Goal: Use online tool/utility: Use online tool/utility

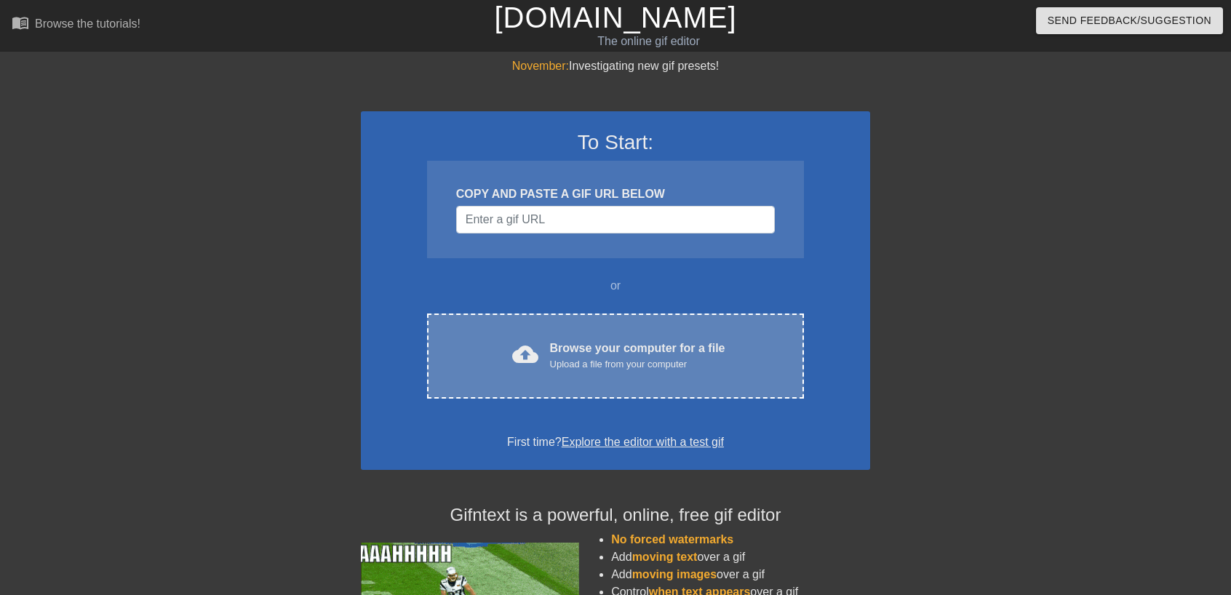
click at [666, 344] on div "Browse your computer for a file Upload a file from your computer" at bounding box center [637, 356] width 175 height 32
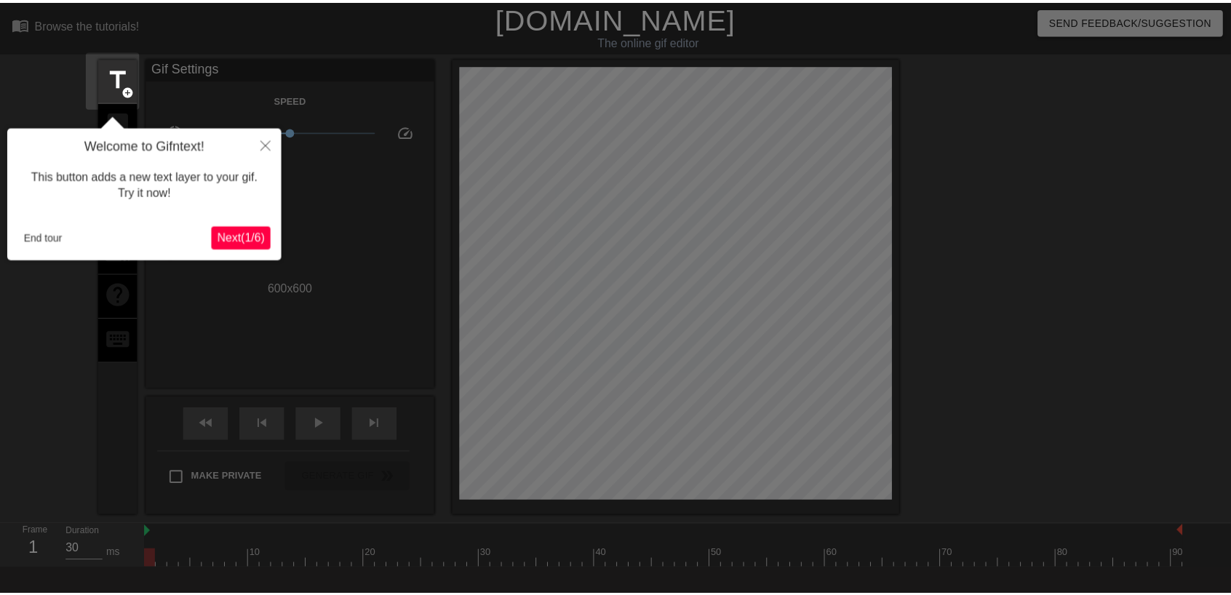
scroll to position [36, 0]
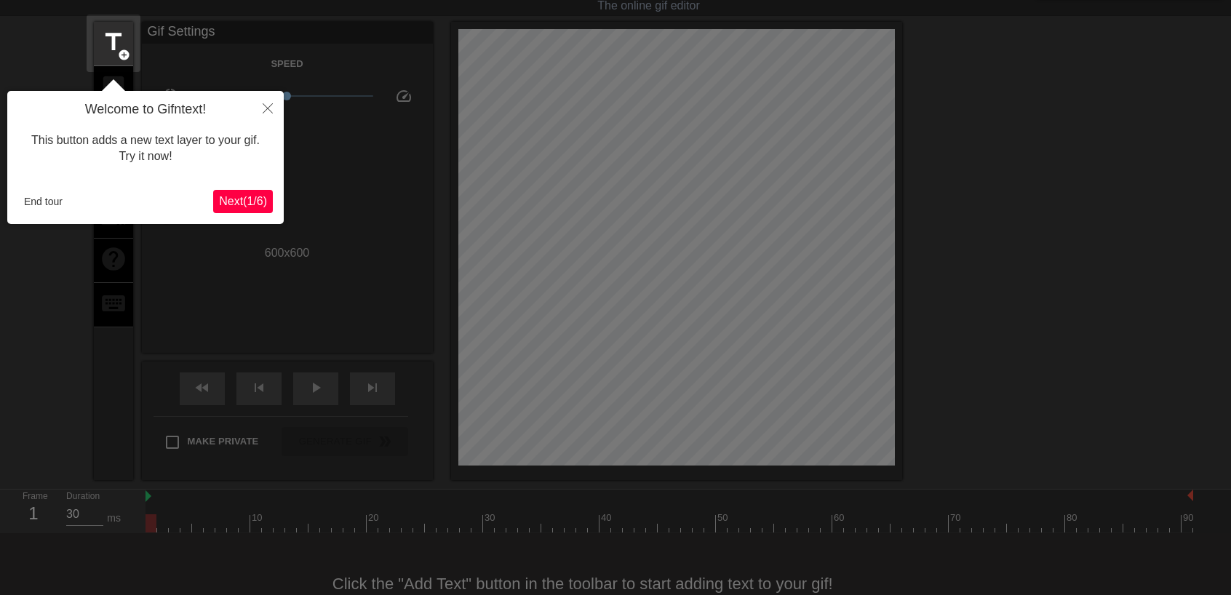
click at [237, 199] on span "Next ( 1 / 6 )" at bounding box center [243, 201] width 48 height 12
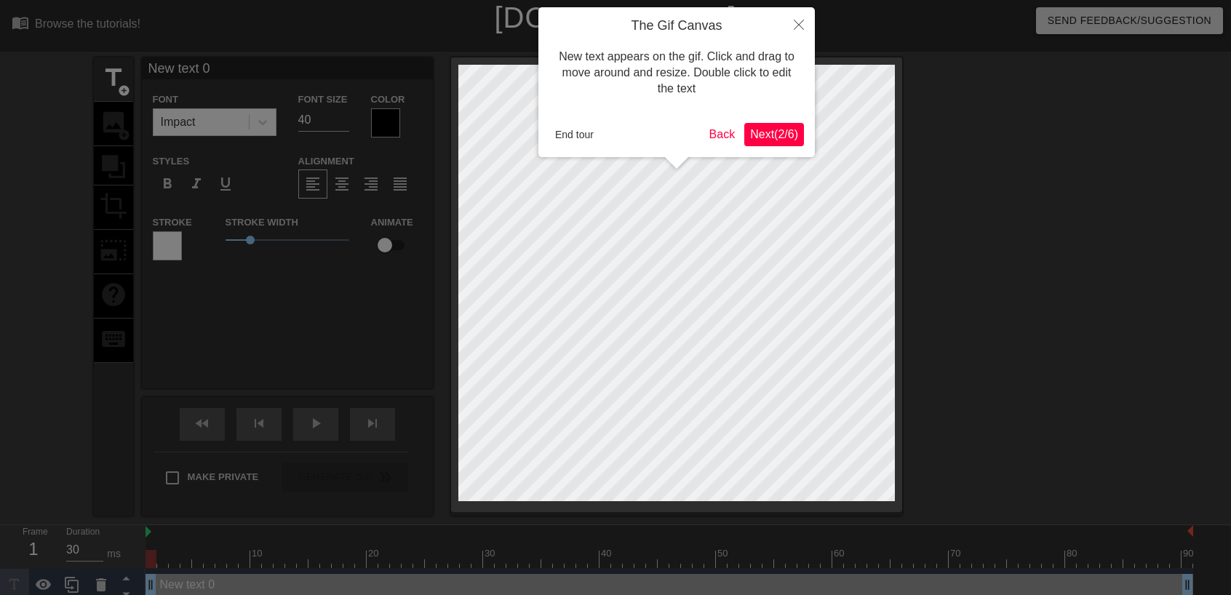
click at [768, 137] on span "Next ( 2 / 6 )" at bounding box center [774, 134] width 48 height 12
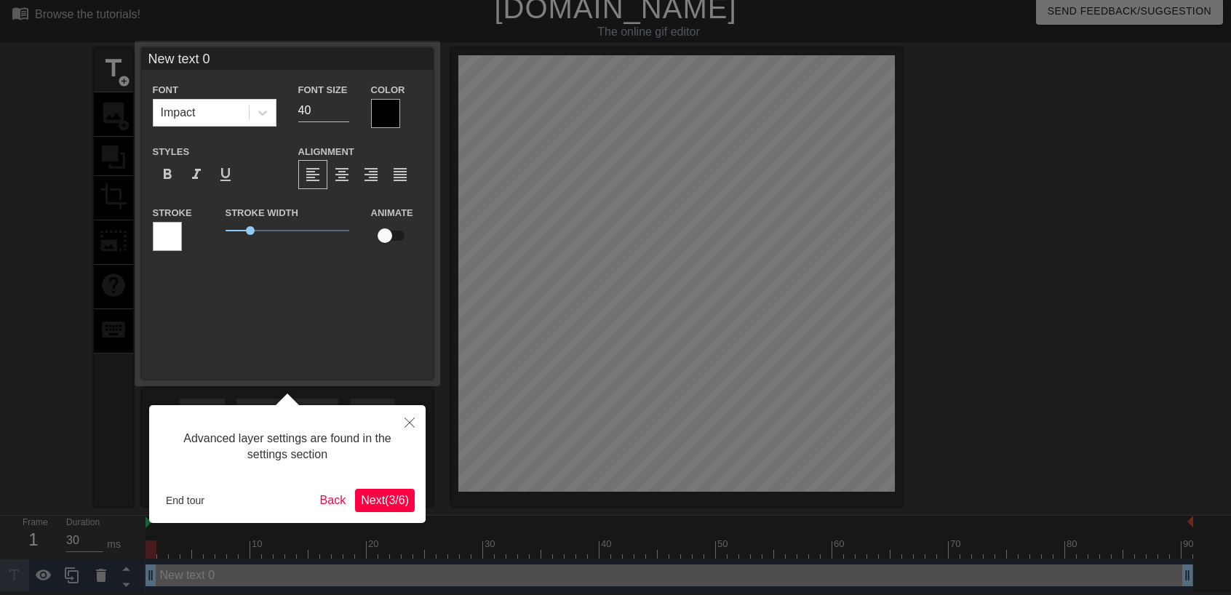
click at [389, 510] on button "Next ( 3 / 6 )" at bounding box center [385, 500] width 60 height 23
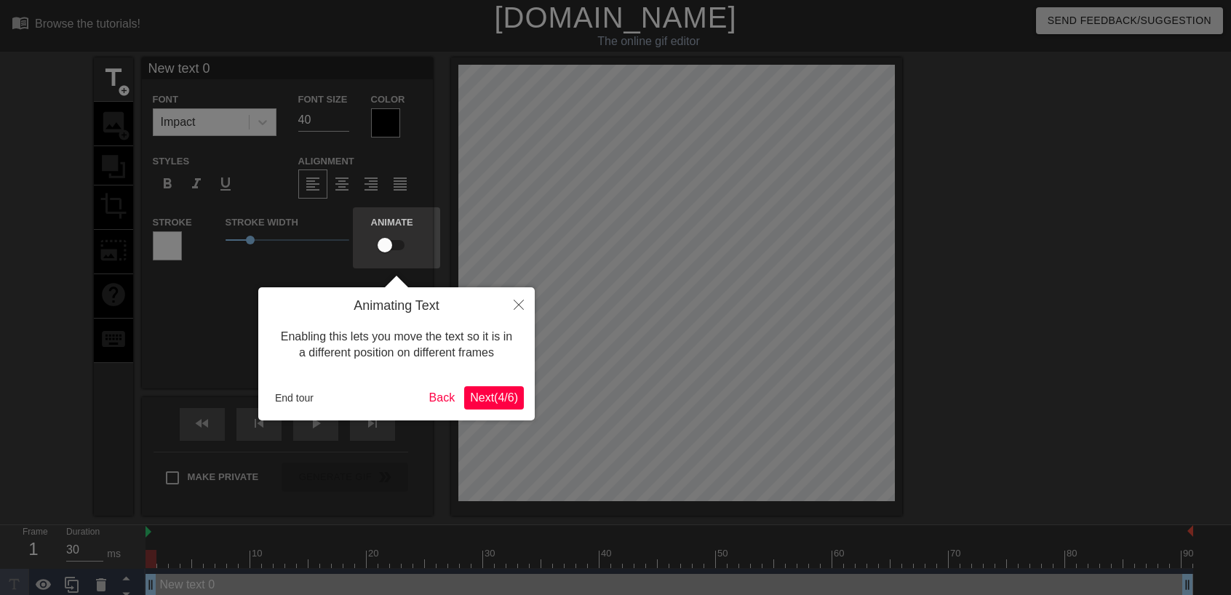
click at [481, 406] on button "Next ( 4 / 6 )" at bounding box center [494, 397] width 60 height 23
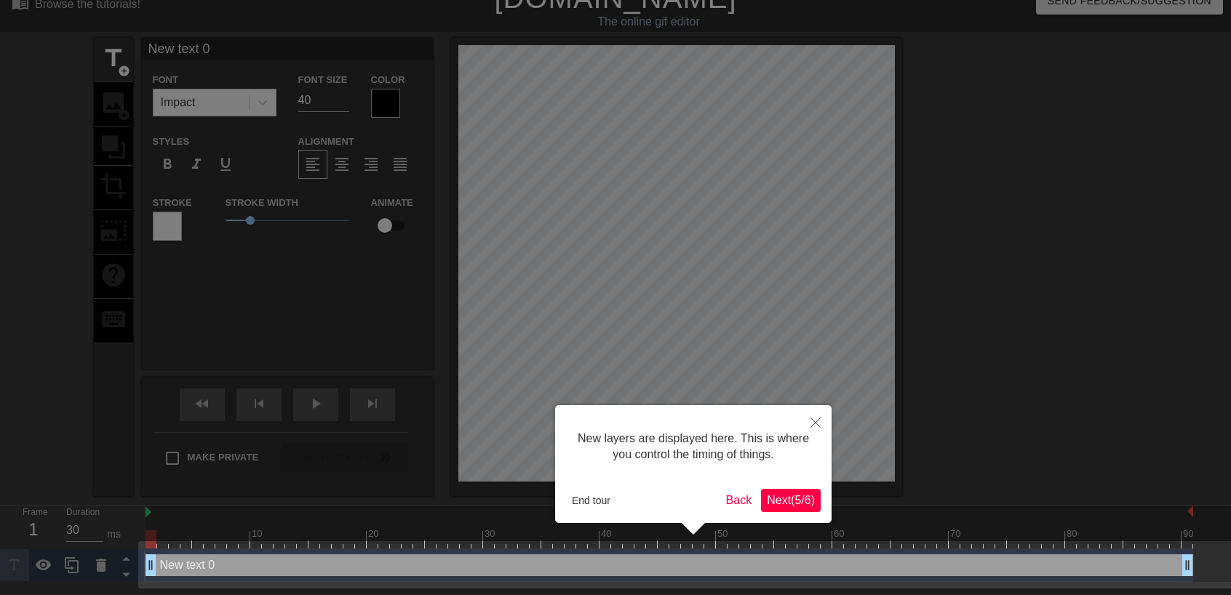
click at [796, 490] on button "Next ( 5 / 6 )" at bounding box center [791, 500] width 60 height 23
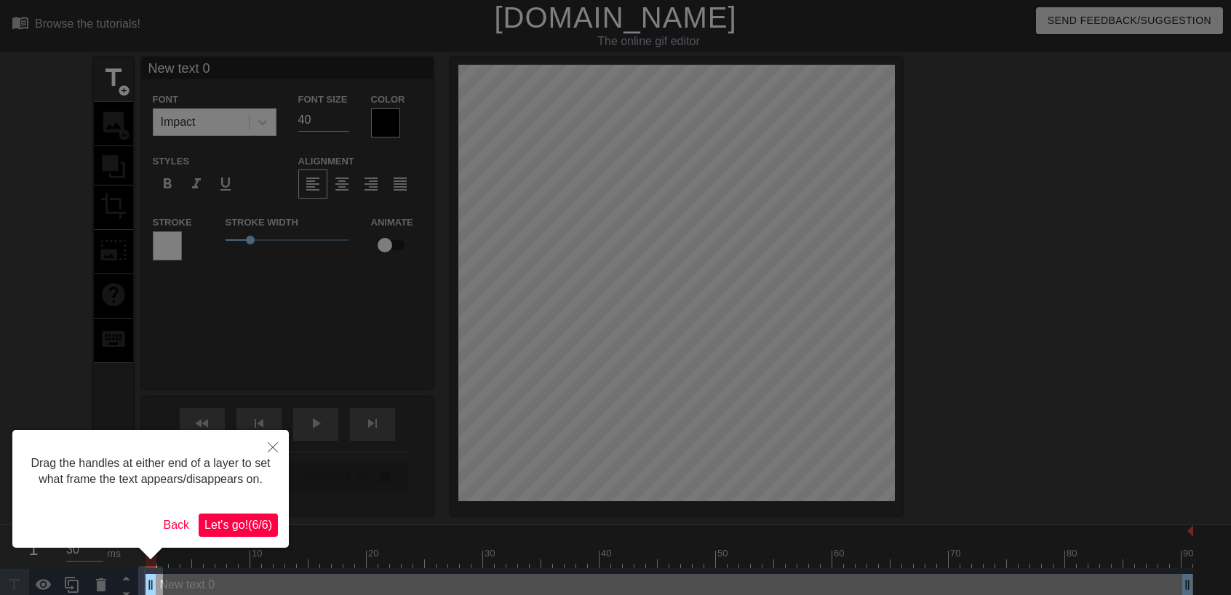
click at [239, 531] on span "Let's go! ( 6 / 6 )" at bounding box center [238, 525] width 68 height 12
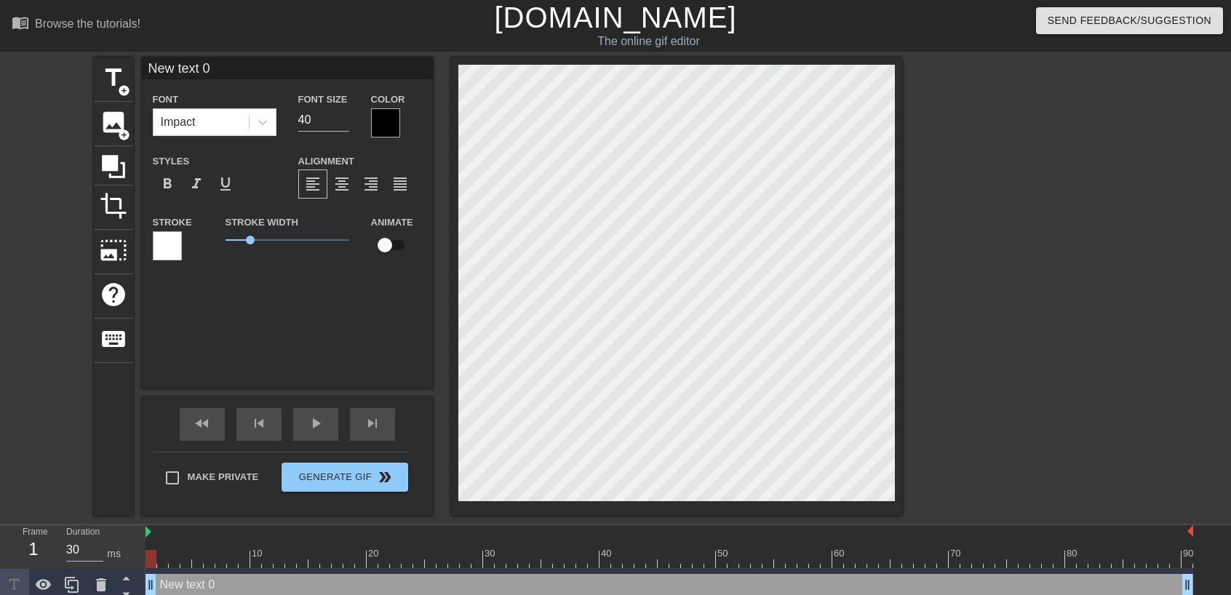
scroll to position [1, 4]
type input "G"
type textarea "G"
type input "GI"
type textarea "GI"
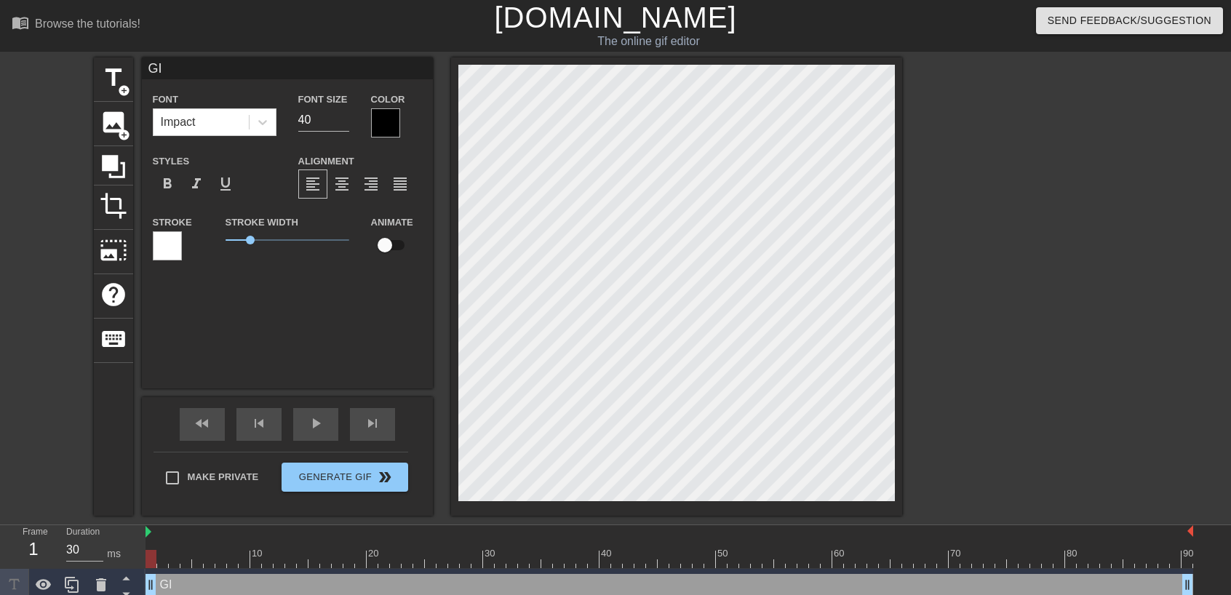
type input "GIV"
type textarea "GIV"
type input "GIVE"
type textarea "GIVE"
type input "GIVEA"
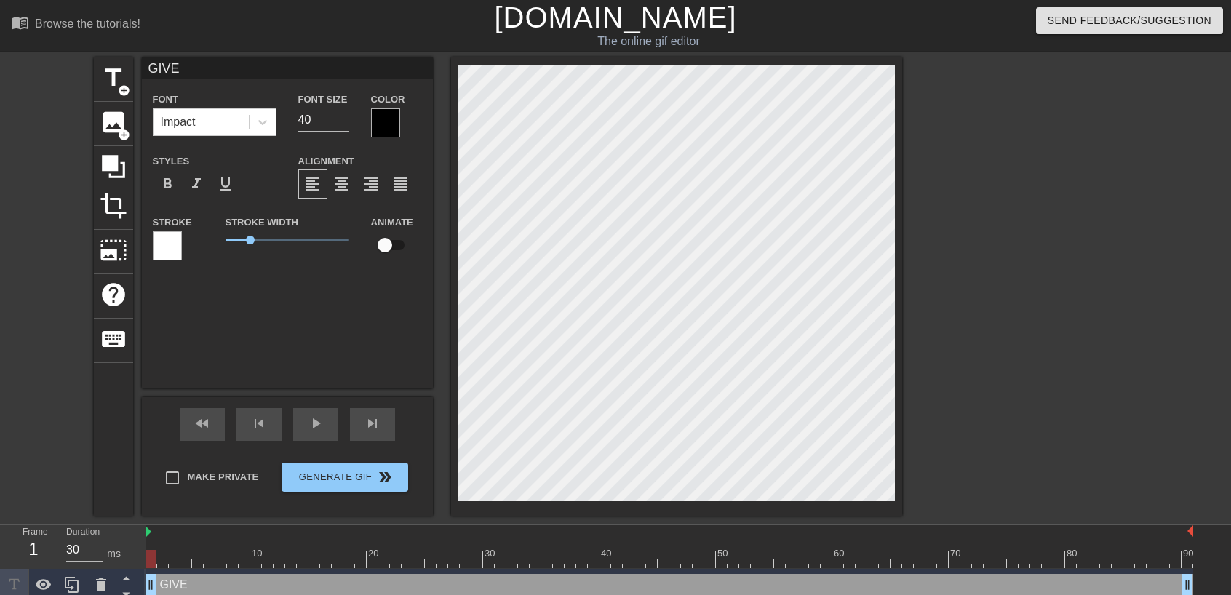
type textarea "GIVEA"
type input "GIVEAW"
type textarea "GIVEAW"
type input "GIVEAWA"
type textarea "GIVEAWA"
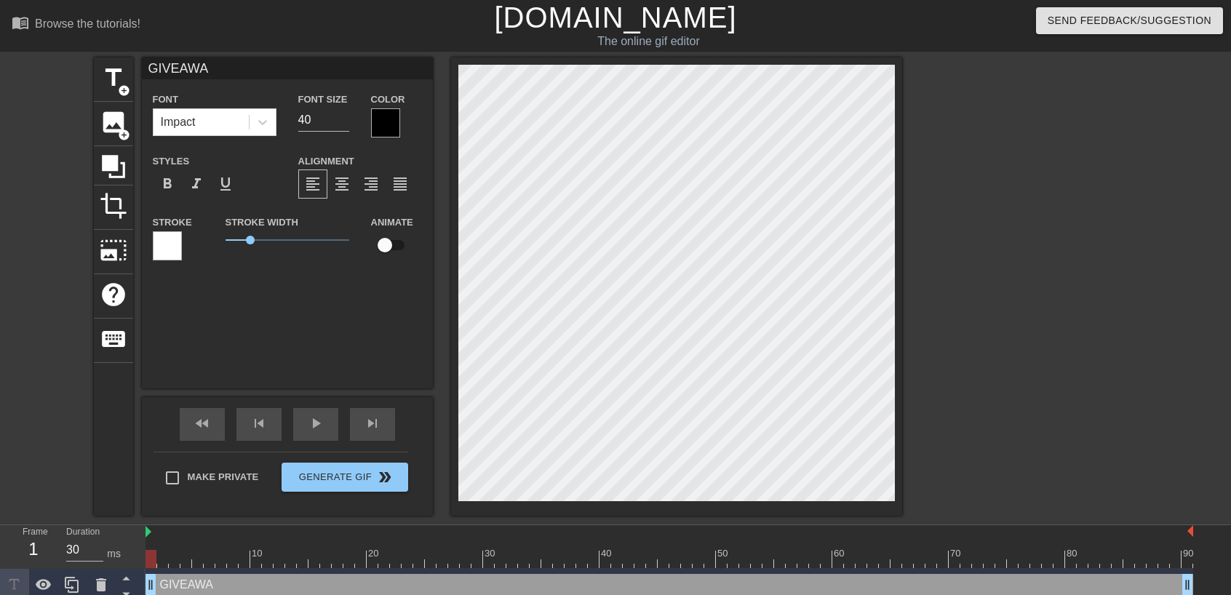
type input "GIVEAWAY"
type textarea "GIVEAWAY"
type input "GIVEAWAY!"
type textarea "GIVEAWAY!"
type input "GIVEAWAY!!"
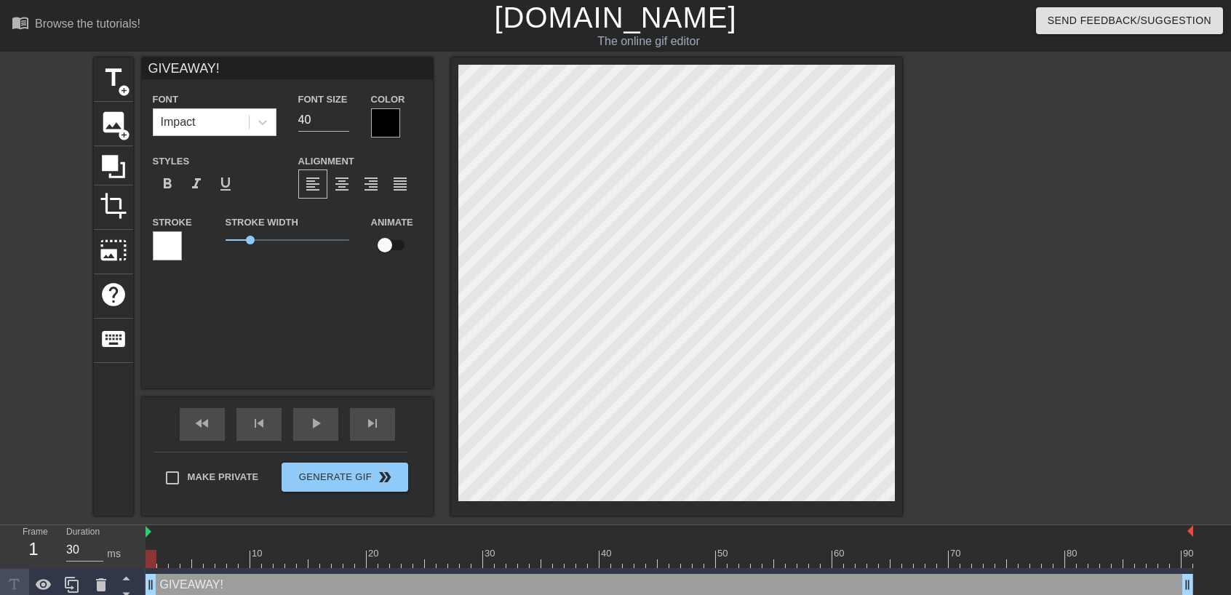
type textarea "GIVEAWAY!!"
type input "GIVEAWAY!"
type textarea "GIVEAWAY!"
type input "GIVEAWAY"
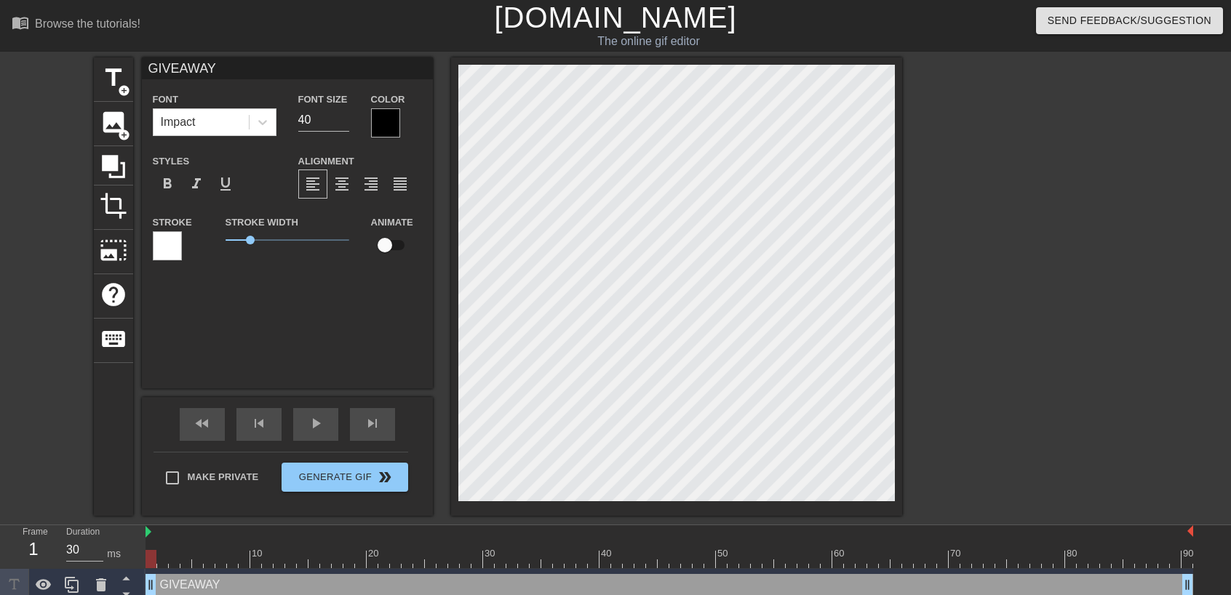
type textarea "GIVEAWAY"
click at [305, 123] on input "40" at bounding box center [323, 119] width 51 height 23
click at [343, 113] on input "41" at bounding box center [323, 119] width 51 height 23
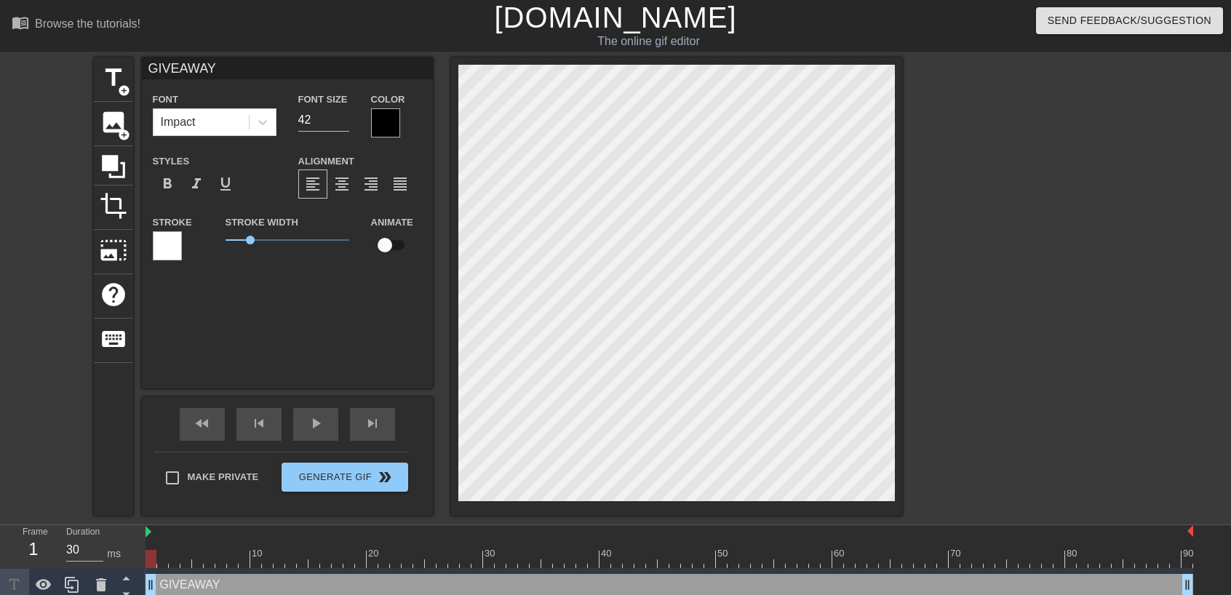
click at [343, 113] on input "42" at bounding box center [323, 119] width 51 height 23
click at [343, 113] on input "43" at bounding box center [323, 119] width 51 height 23
click at [343, 113] on input "44" at bounding box center [323, 119] width 51 height 23
click at [343, 113] on input "45" at bounding box center [323, 119] width 51 height 23
click at [343, 113] on input "46" at bounding box center [323, 119] width 51 height 23
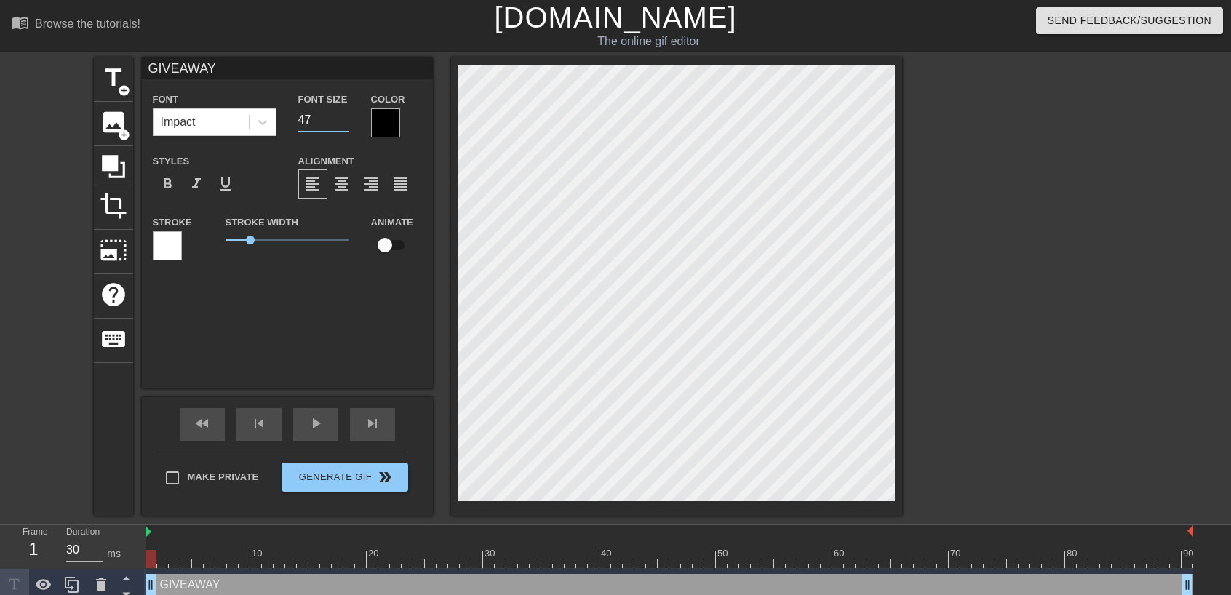
click at [343, 113] on input "47" at bounding box center [323, 119] width 51 height 23
click at [343, 113] on input "48" at bounding box center [323, 119] width 51 height 23
click at [343, 113] on input "49" at bounding box center [323, 119] width 51 height 23
click at [343, 113] on input "50" at bounding box center [323, 119] width 51 height 23
click at [343, 113] on input "51" at bounding box center [323, 119] width 51 height 23
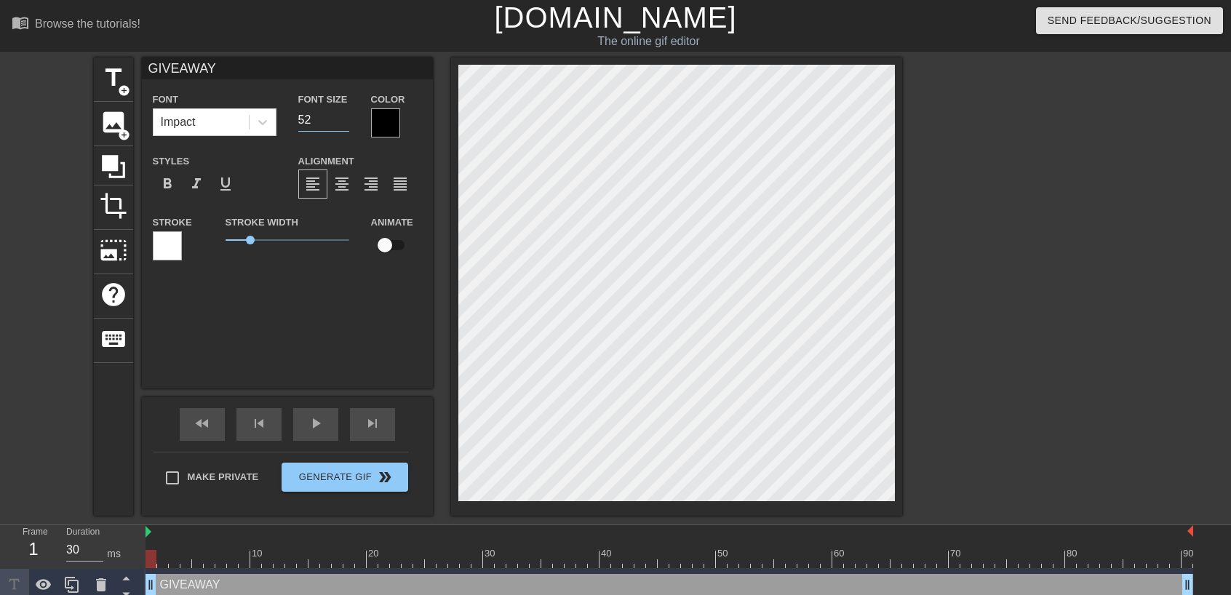
click at [343, 113] on input "52" at bounding box center [323, 119] width 51 height 23
click at [343, 113] on input "53" at bounding box center [323, 119] width 51 height 23
click at [343, 113] on input "54" at bounding box center [323, 119] width 51 height 23
click at [343, 113] on input "55" at bounding box center [323, 119] width 51 height 23
click at [343, 113] on input "56" at bounding box center [323, 119] width 51 height 23
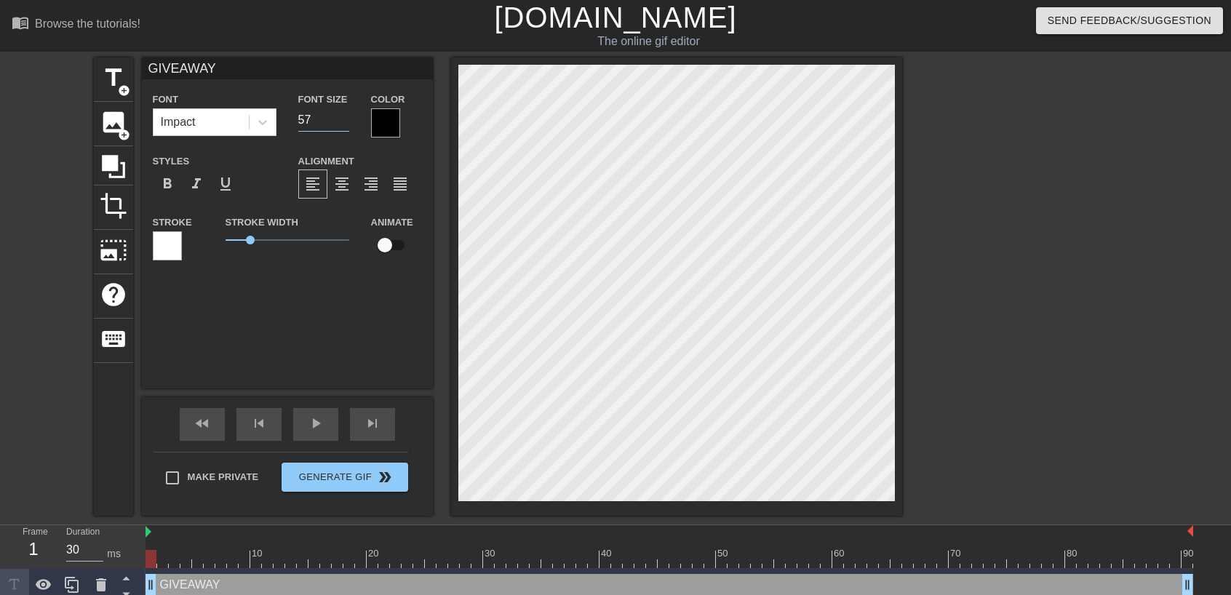
click at [343, 113] on input "57" at bounding box center [323, 119] width 51 height 23
click at [343, 113] on input "58" at bounding box center [323, 119] width 51 height 23
click at [343, 113] on input "59" at bounding box center [323, 119] width 51 height 23
click at [343, 113] on input "60" at bounding box center [323, 119] width 51 height 23
click at [343, 113] on input "61" at bounding box center [323, 119] width 51 height 23
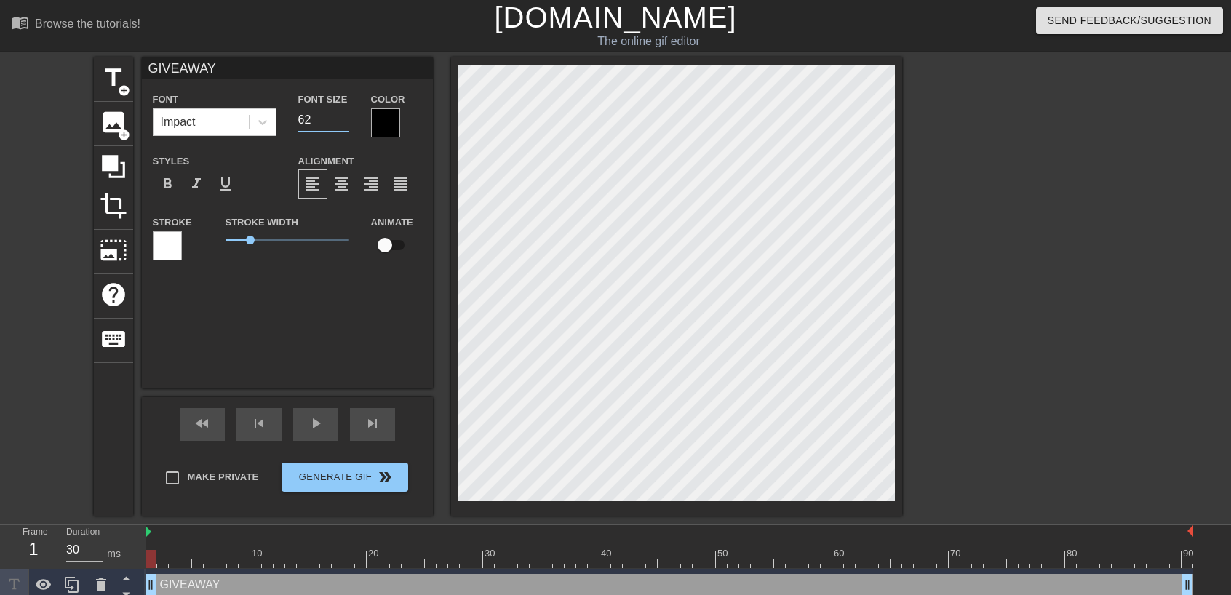
click at [343, 113] on input "62" at bounding box center [323, 119] width 51 height 23
click at [343, 113] on input "63" at bounding box center [323, 119] width 51 height 23
click at [343, 113] on input "64" at bounding box center [323, 119] width 51 height 23
click at [343, 113] on input "65" at bounding box center [323, 119] width 51 height 23
type input "66"
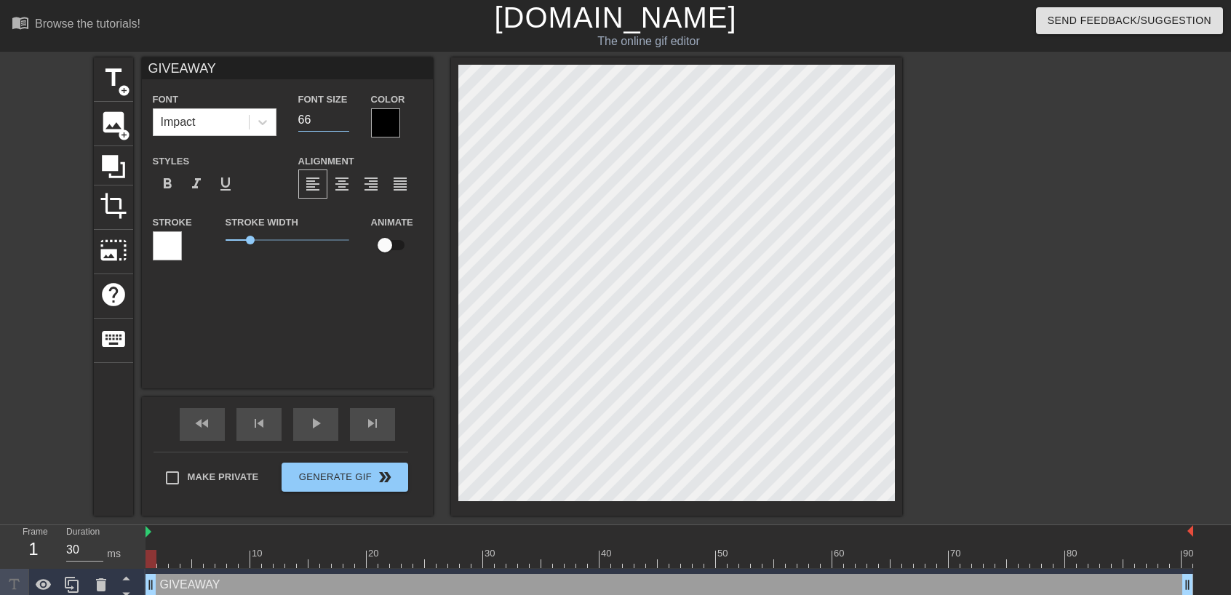
click at [343, 113] on input "66" at bounding box center [323, 119] width 51 height 23
click at [345, 84] on div "GIVEAWAY Font Impact Font Size 66 Color Styles format_bold format_italic format…" at bounding box center [287, 165] width 291 height 216
click at [955, 337] on div at bounding box center [1028, 275] width 218 height 436
click at [231, 119] on div "Impact" at bounding box center [200, 122] width 95 height 26
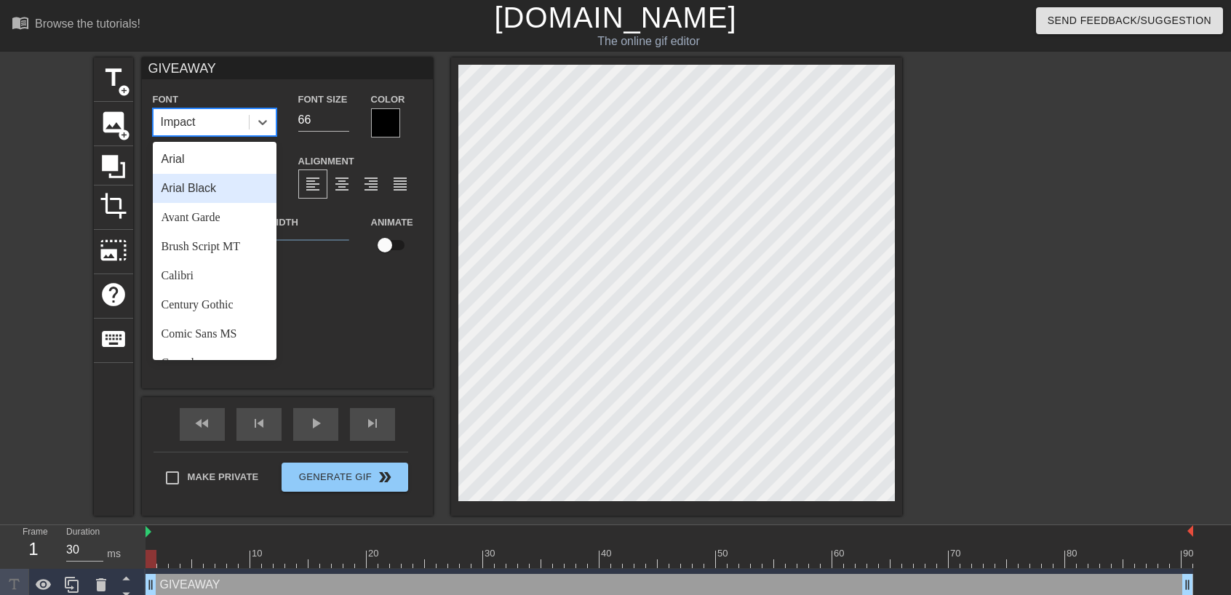
click at [225, 191] on div "Arial Black" at bounding box center [215, 188] width 124 height 29
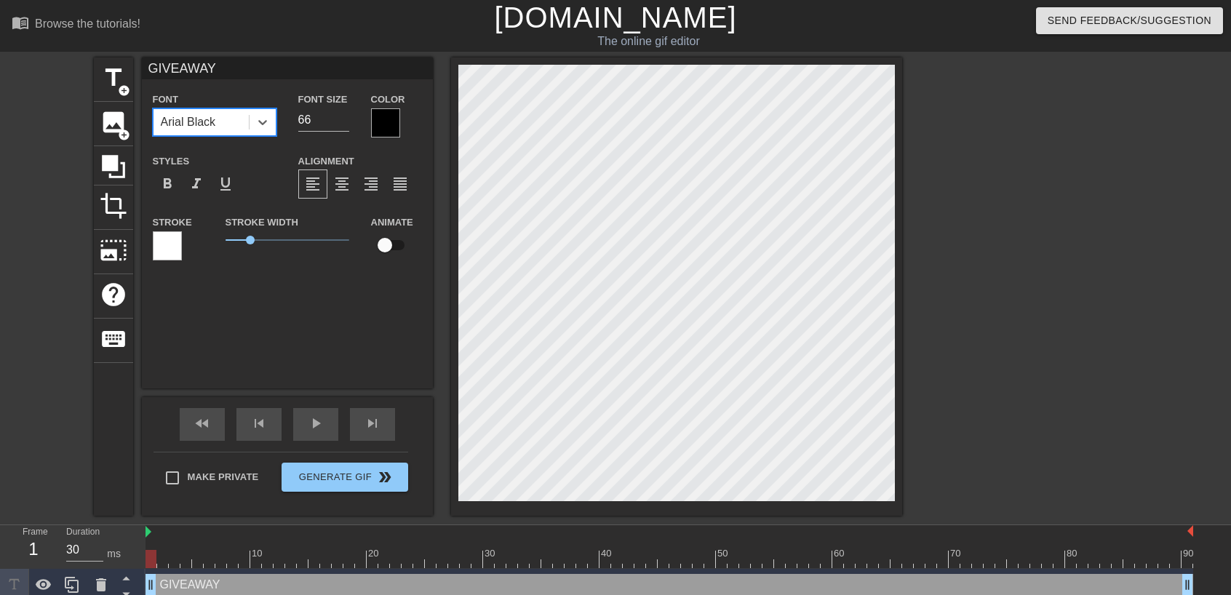
click at [231, 123] on div "Arial Black" at bounding box center [200, 122] width 95 height 26
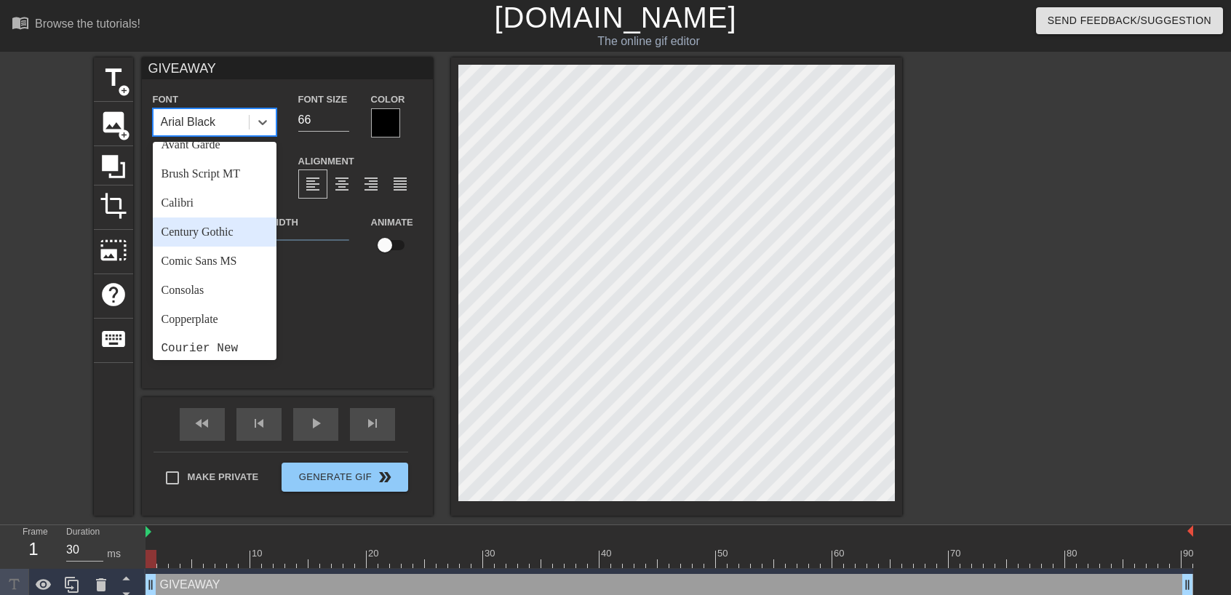
scroll to position [145, 0]
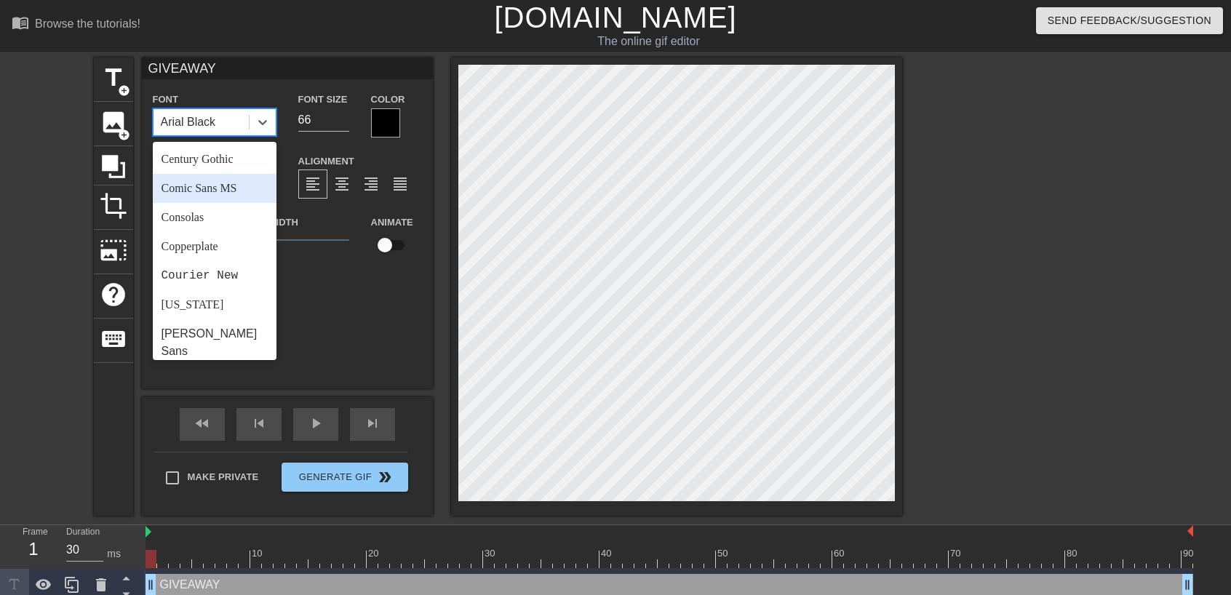
click at [223, 187] on div "Comic Sans MS" at bounding box center [215, 188] width 124 height 29
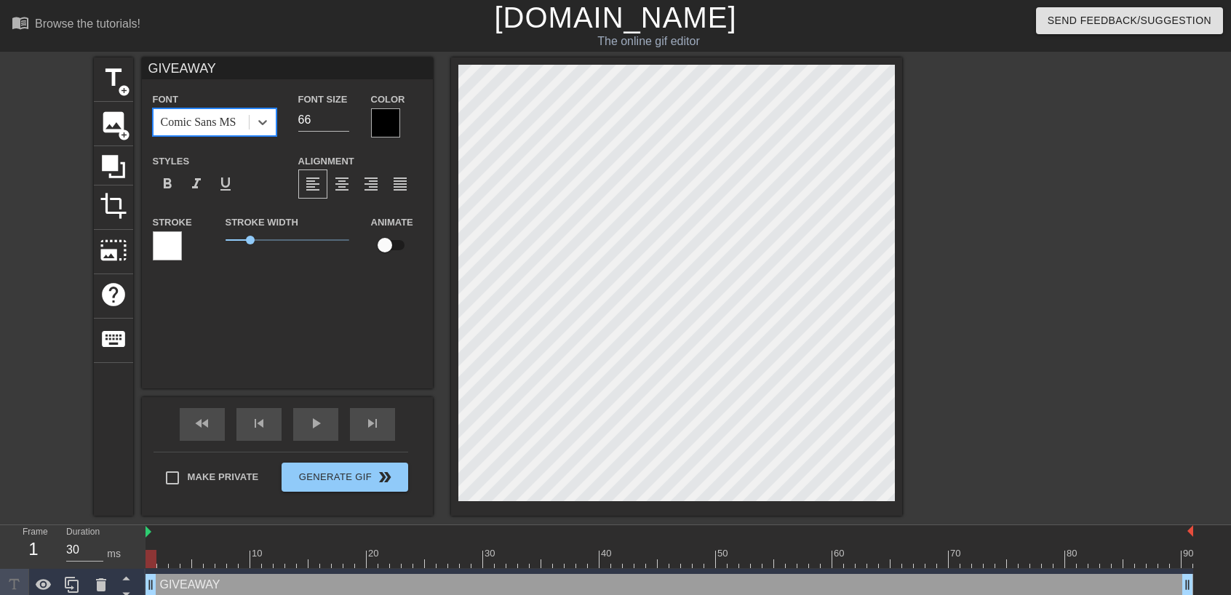
click at [214, 130] on div "Comic Sans MS" at bounding box center [199, 121] width 76 height 17
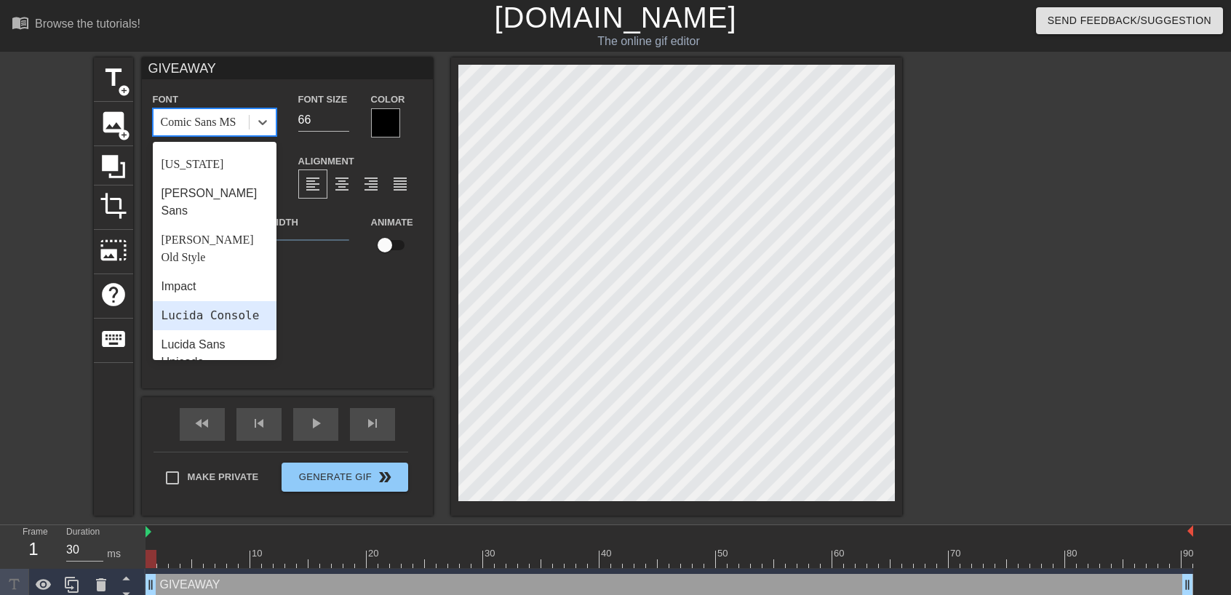
scroll to position [364, 0]
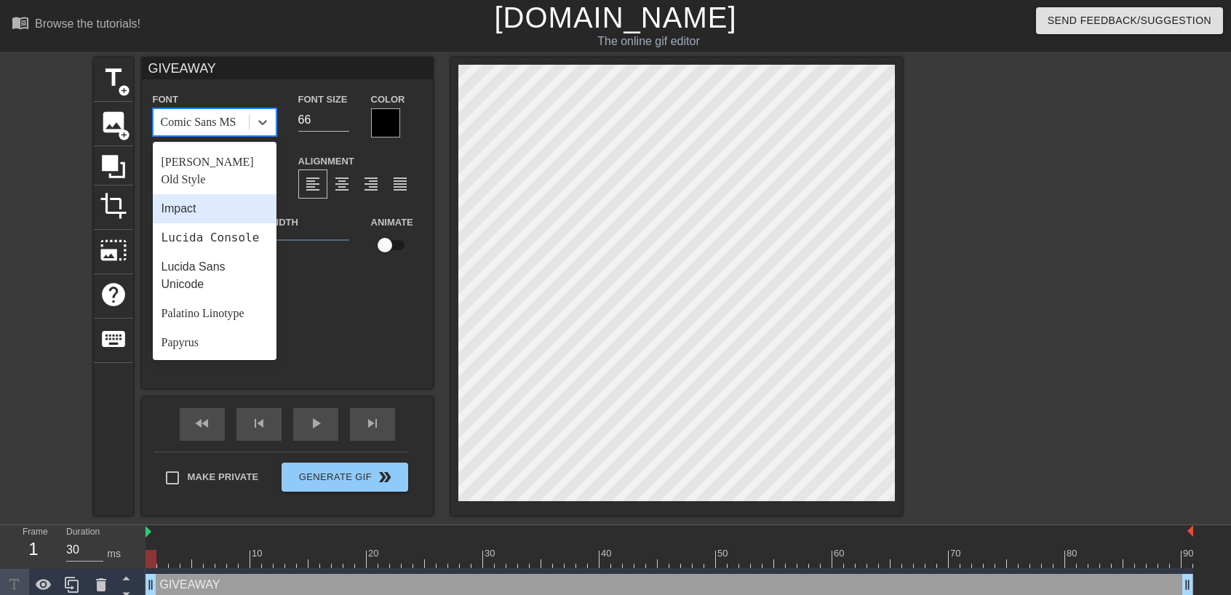
click at [213, 194] on div "Impact" at bounding box center [215, 208] width 124 height 29
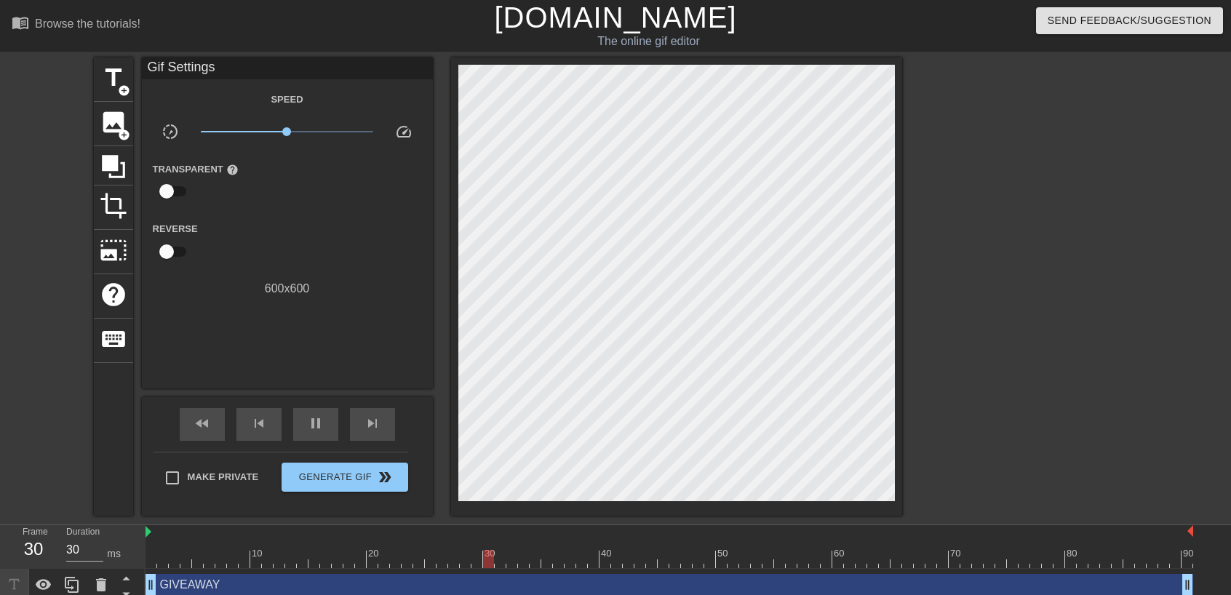
click at [978, 563] on div at bounding box center [668, 559] width 1047 height 18
click at [1124, 562] on div at bounding box center [668, 559] width 1047 height 18
click at [1124, 562] on div at bounding box center [1128, 559] width 11 height 18
click at [1124, 561] on div at bounding box center [1128, 559] width 11 height 18
click at [1124, 559] on div at bounding box center [1128, 559] width 11 height 18
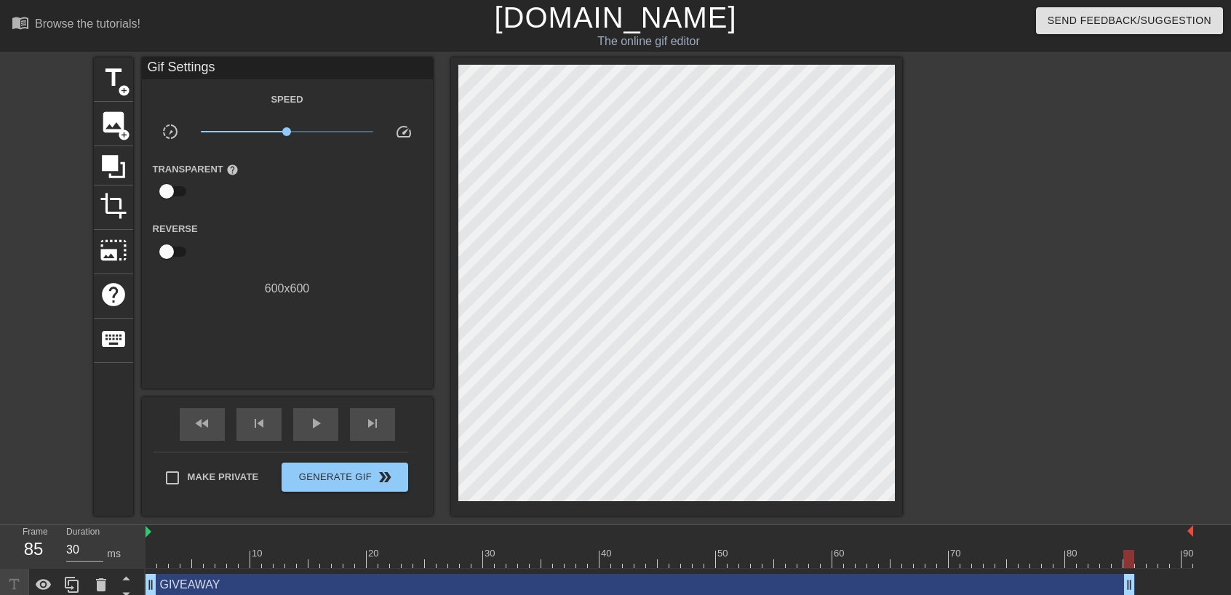
drag, startPoint x: 1188, startPoint y: 588, endPoint x: 1131, endPoint y: 578, distance: 58.2
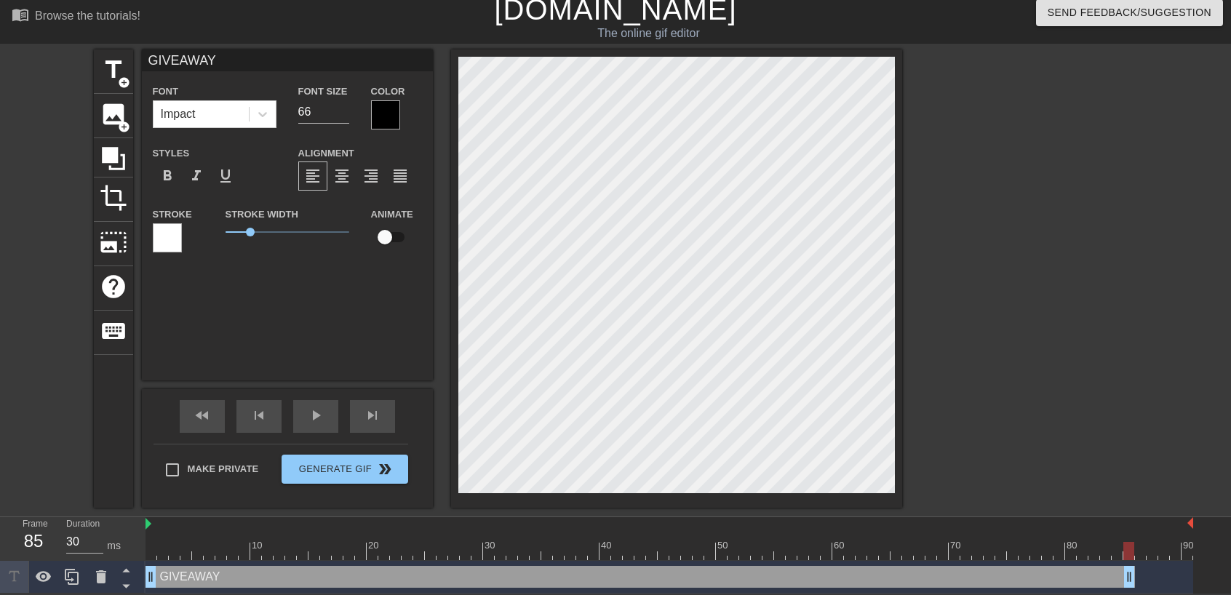
scroll to position [9, 0]
click at [1130, 554] on div at bounding box center [1128, 551] width 11 height 18
click at [1098, 400] on div at bounding box center [1028, 267] width 218 height 436
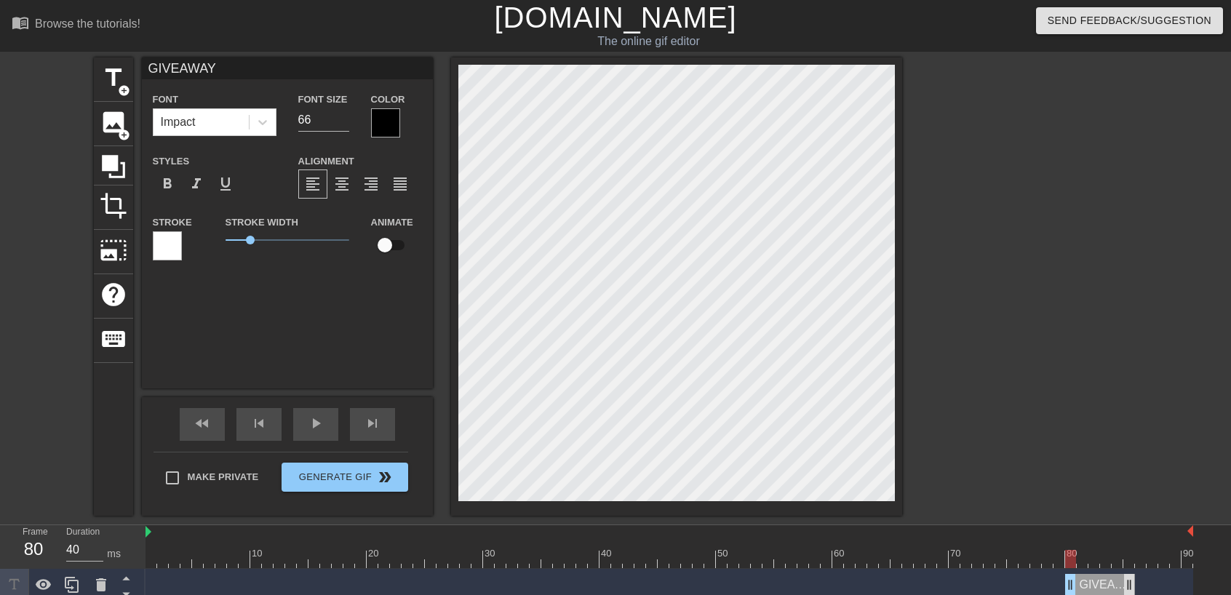
drag, startPoint x: 150, startPoint y: 581, endPoint x: 1127, endPoint y: 584, distance: 977.6
drag, startPoint x: 1130, startPoint y: 585, endPoint x: 1193, endPoint y: 580, distance: 63.5
click at [1193, 580] on div "GIVEAWAY drag_handle drag_handle" at bounding box center [687, 585] width 1085 height 33
drag, startPoint x: 1133, startPoint y: 468, endPoint x: 1074, endPoint y: 514, distance: 75.2
click at [1132, 468] on div at bounding box center [1028, 275] width 218 height 436
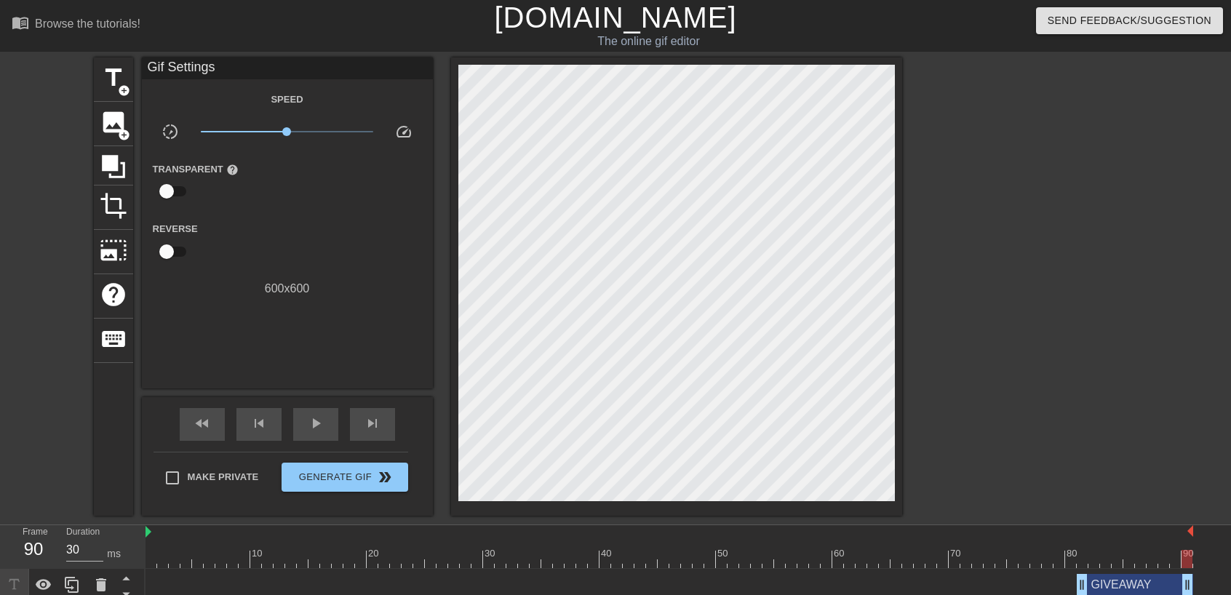
click at [1029, 583] on div "GIVEAWAY drag_handle drag_handle" at bounding box center [668, 585] width 1047 height 22
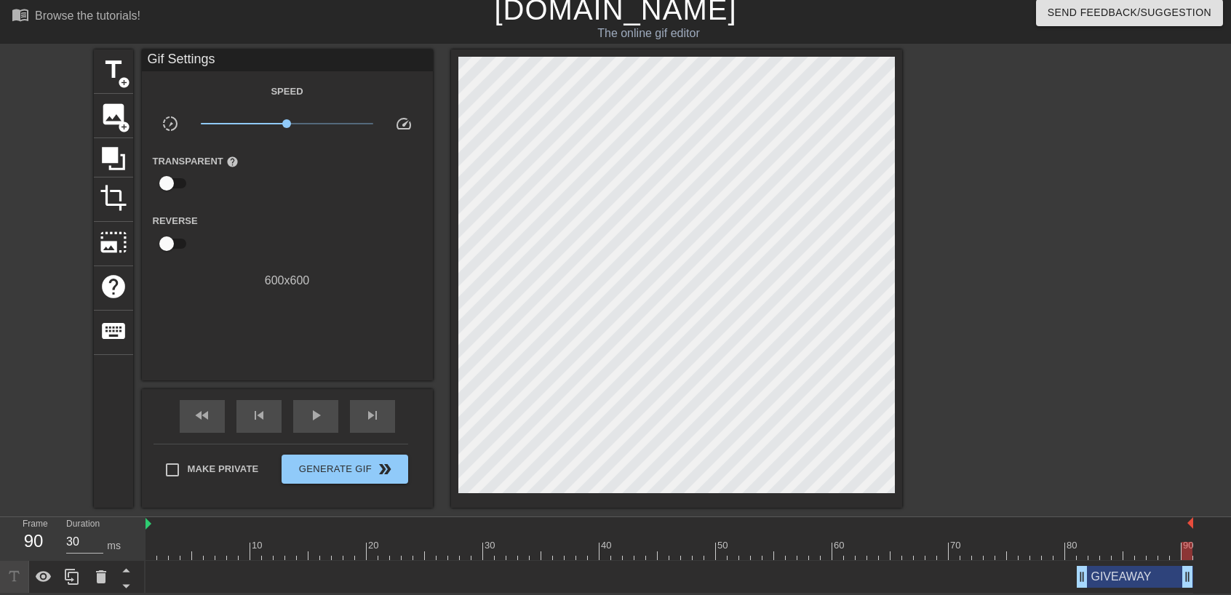
scroll to position [9, 0]
click at [316, 408] on span "play_arrow" at bounding box center [315, 415] width 17 height 17
click at [317, 418] on span "pause" at bounding box center [315, 415] width 17 height 17
click at [1103, 570] on div "GIVEAWAY drag_handle drag_handle" at bounding box center [1134, 577] width 116 height 22
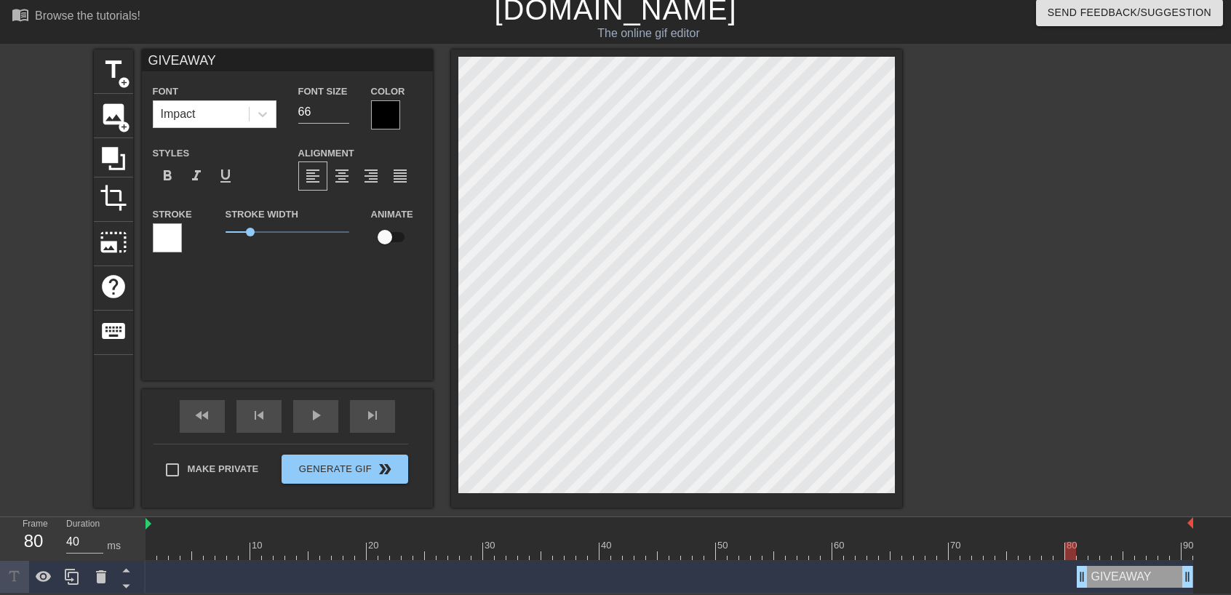
click at [1076, 543] on div at bounding box center [668, 551] width 1047 height 18
type input "30"
click at [1082, 542] on div at bounding box center [668, 551] width 1047 height 18
click at [171, 177] on span "format_bold" at bounding box center [167, 175] width 17 height 17
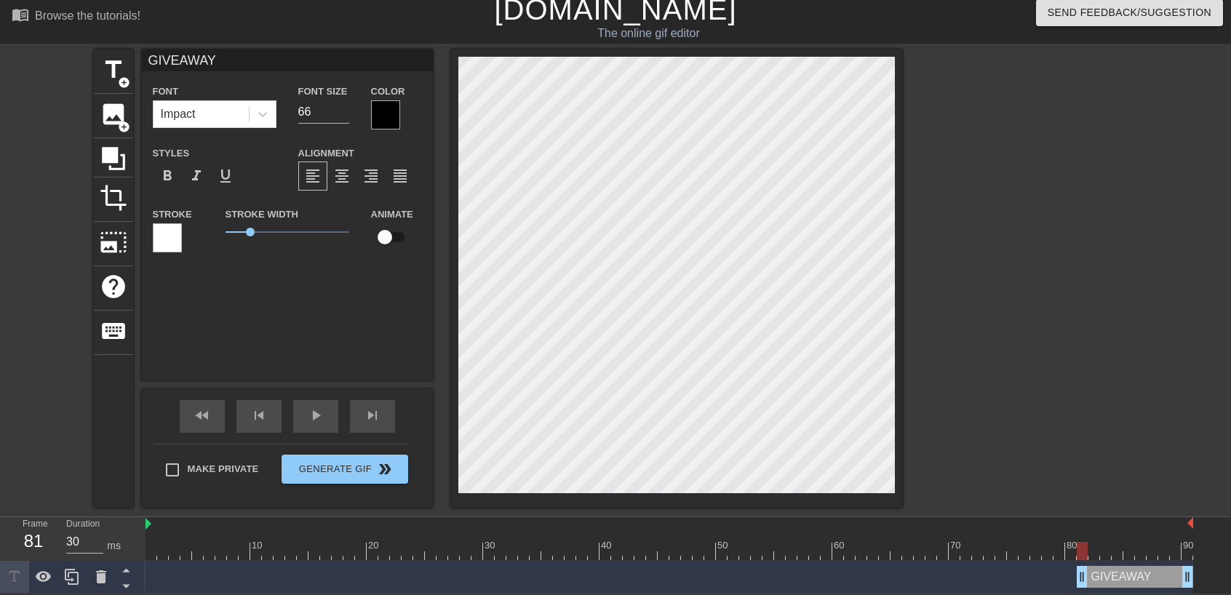
click at [159, 238] on div at bounding box center [167, 237] width 29 height 29
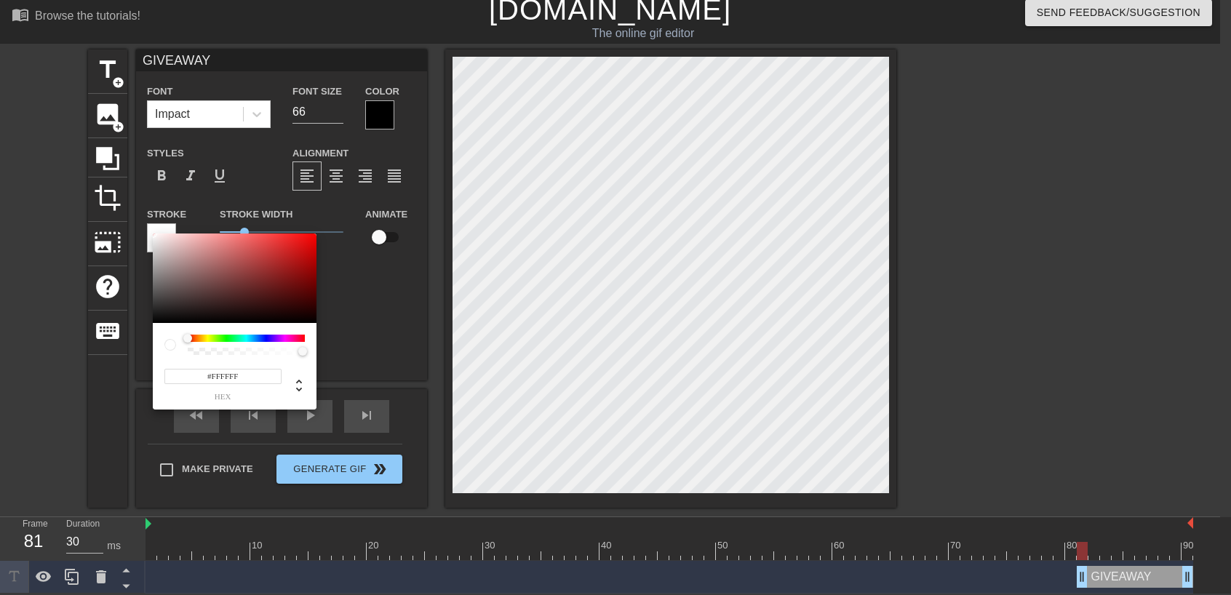
scroll to position [0, 0]
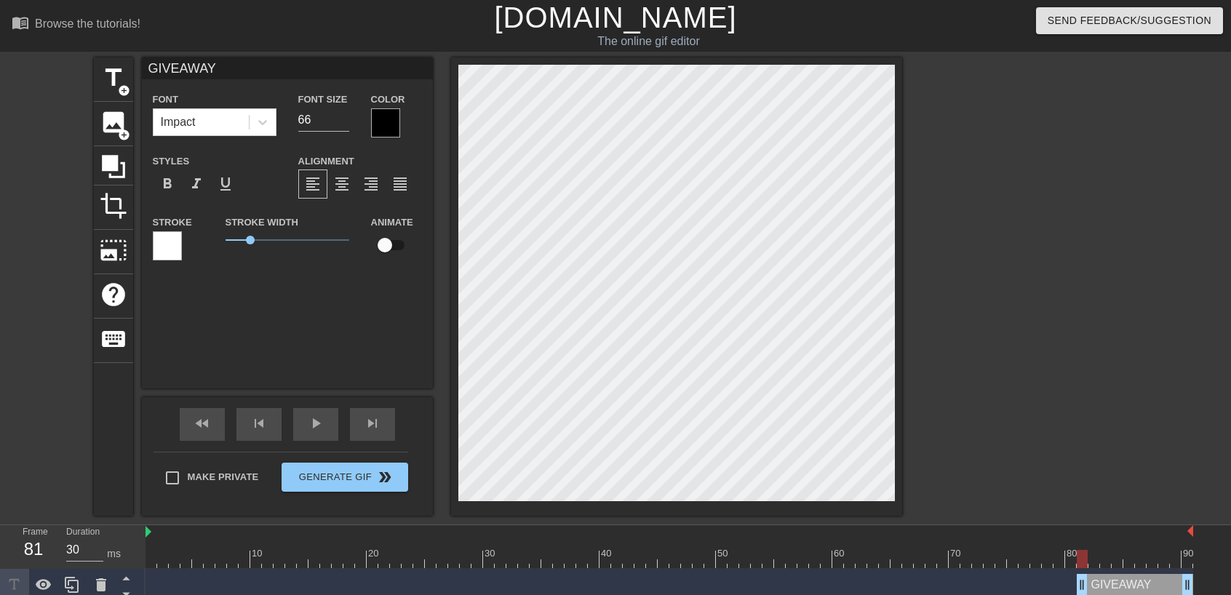
click at [385, 124] on div at bounding box center [385, 122] width 29 height 29
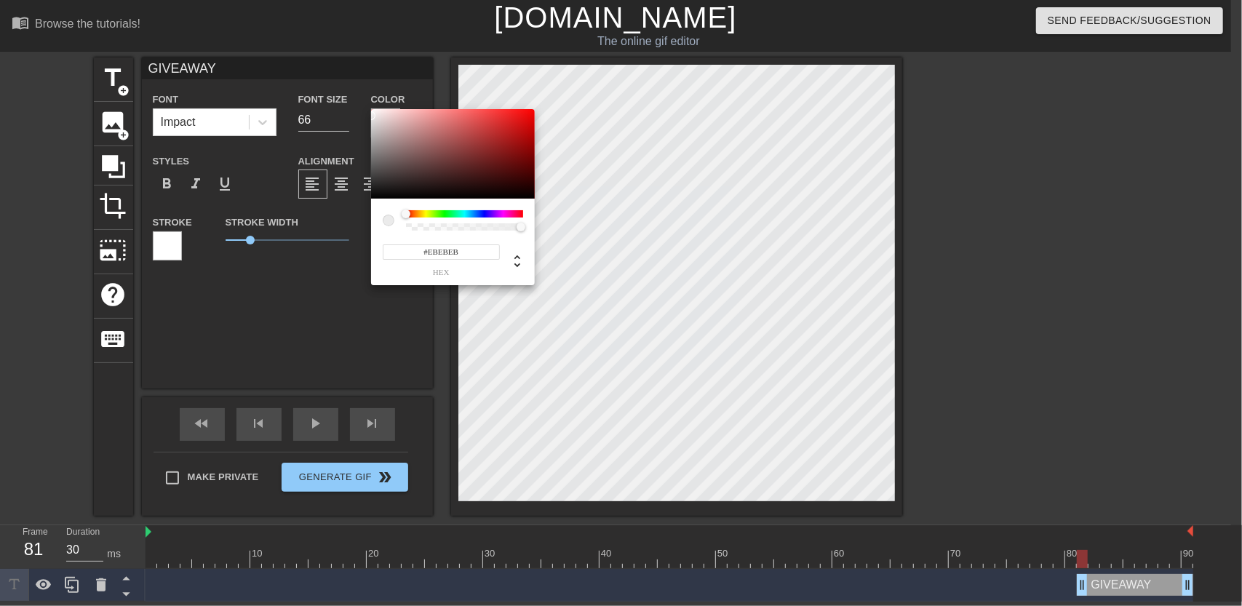
type input "#FFFFFF"
drag, startPoint x: 400, startPoint y: 152, endPoint x: 337, endPoint y: 76, distance: 98.2
click at [337, 76] on div "#FFFFFF hex" at bounding box center [621, 303] width 1242 height 606
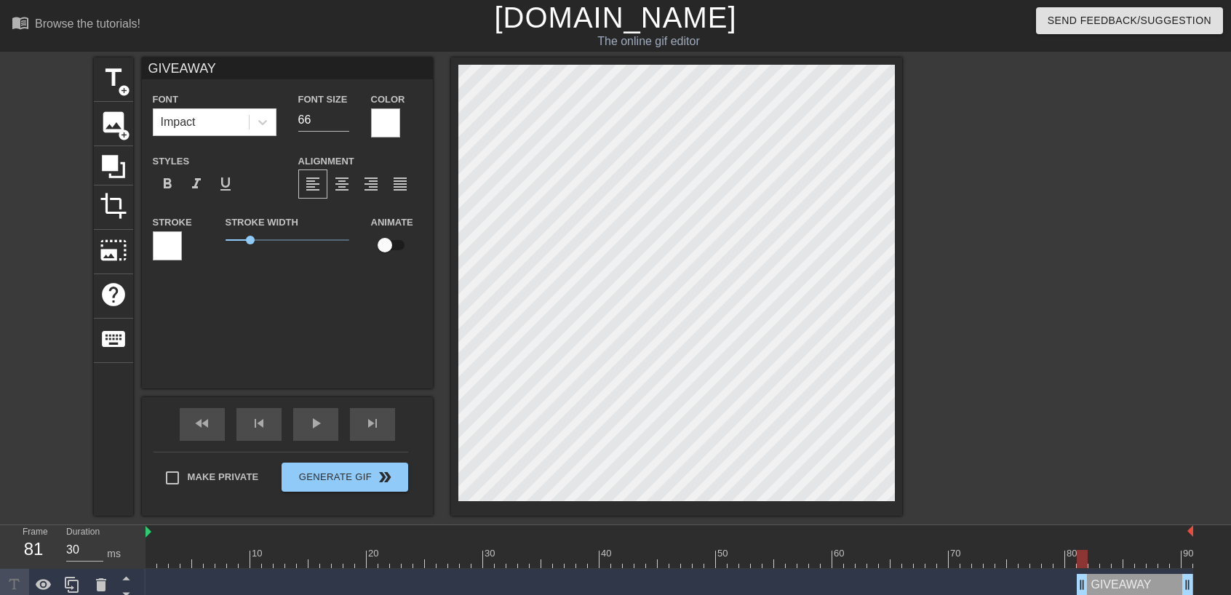
click at [167, 246] on div at bounding box center [167, 245] width 29 height 29
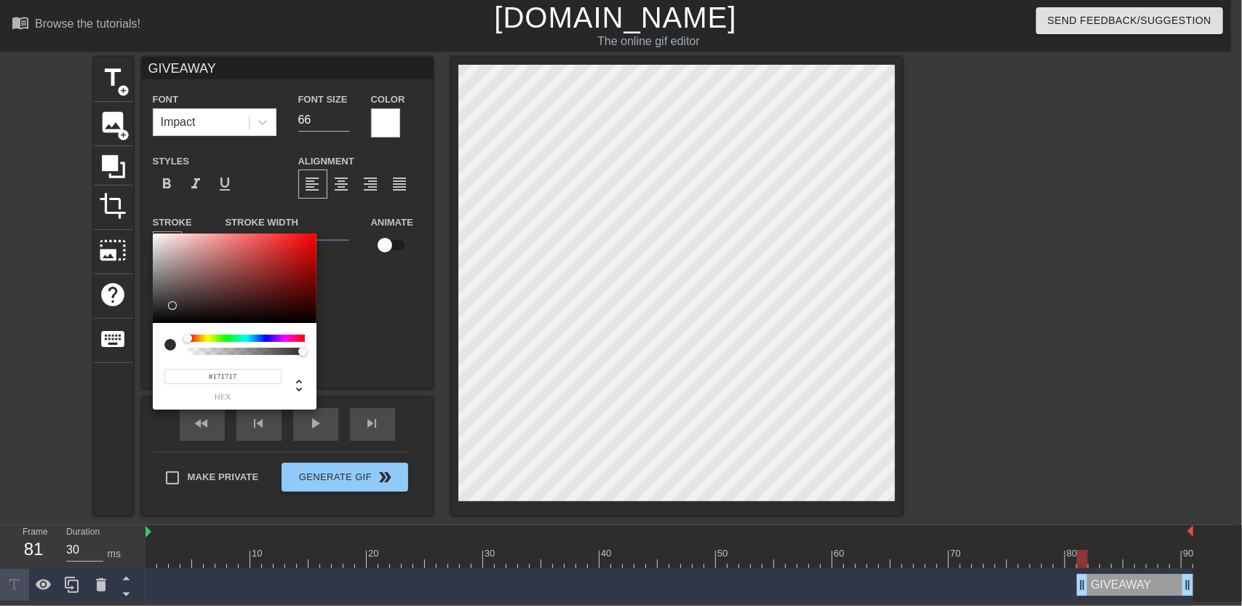
type input "#151515"
drag, startPoint x: 199, startPoint y: 308, endPoint x: 144, endPoint y: 316, distance: 55.0
click at [144, 316] on div "#151515 hex" at bounding box center [621, 303] width 1242 height 606
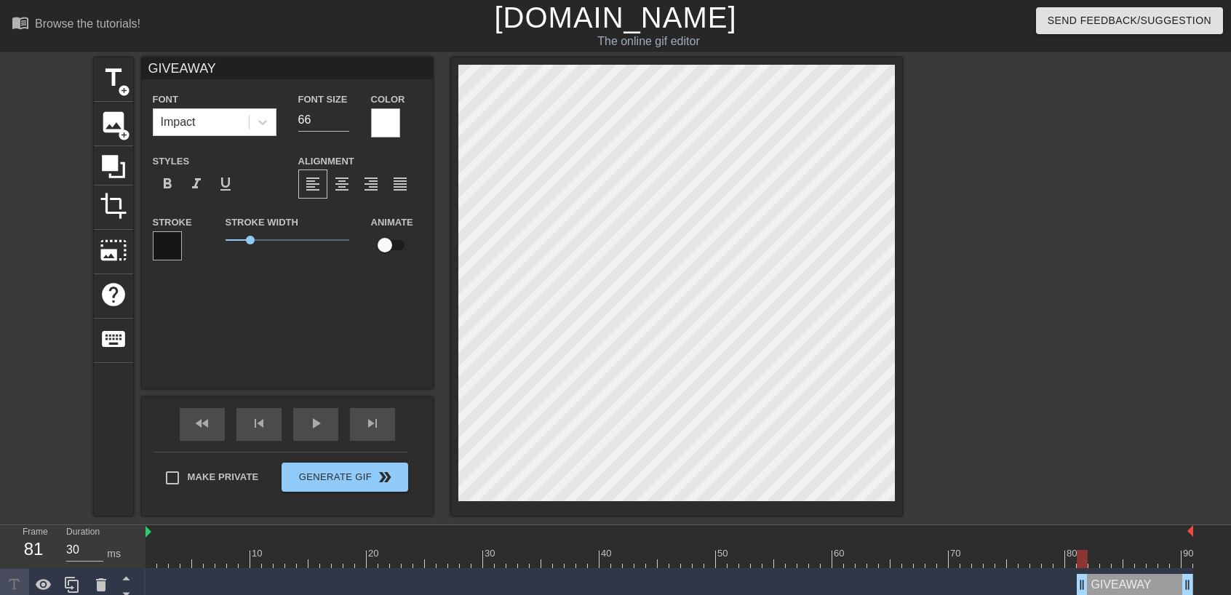
click at [937, 276] on div at bounding box center [1028, 275] width 218 height 436
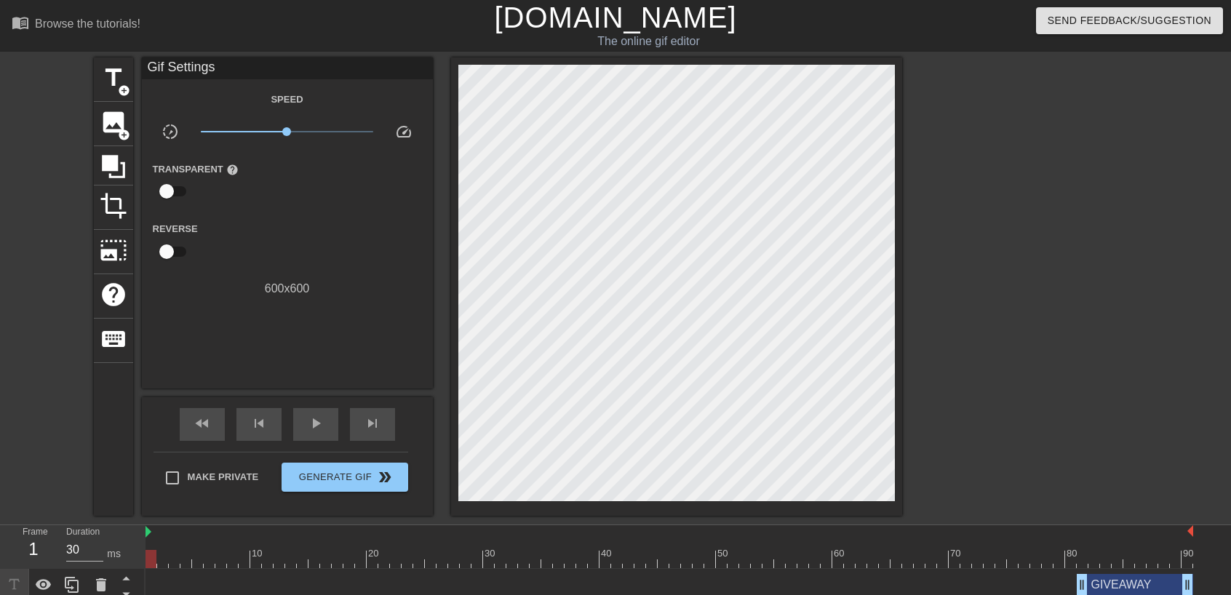
click at [151, 556] on div at bounding box center [668, 559] width 1047 height 18
click at [317, 434] on div "pause" at bounding box center [315, 424] width 45 height 33
click at [122, 169] on icon at bounding box center [114, 167] width 28 height 28
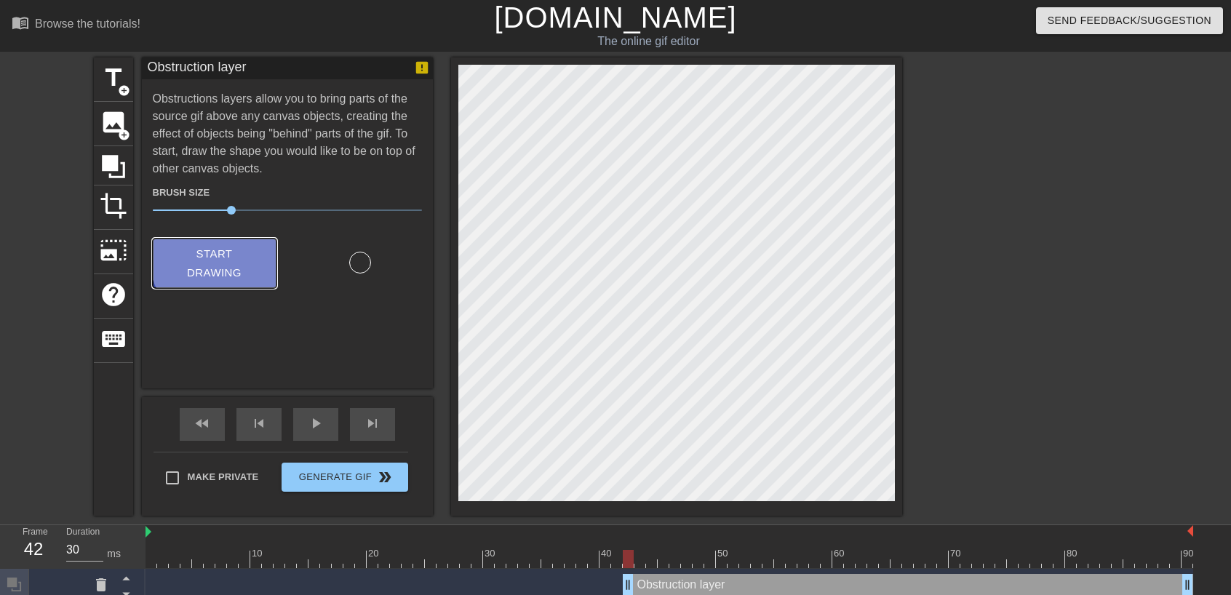
click at [225, 257] on span "Start Drawing" at bounding box center [214, 263] width 89 height 39
click at [228, 246] on span "Start Drawing" at bounding box center [214, 263] width 89 height 39
click at [432, 129] on div "title add_circle image add_circle crop photo_size_select_large help keyboard Ob…" at bounding box center [498, 286] width 808 height 458
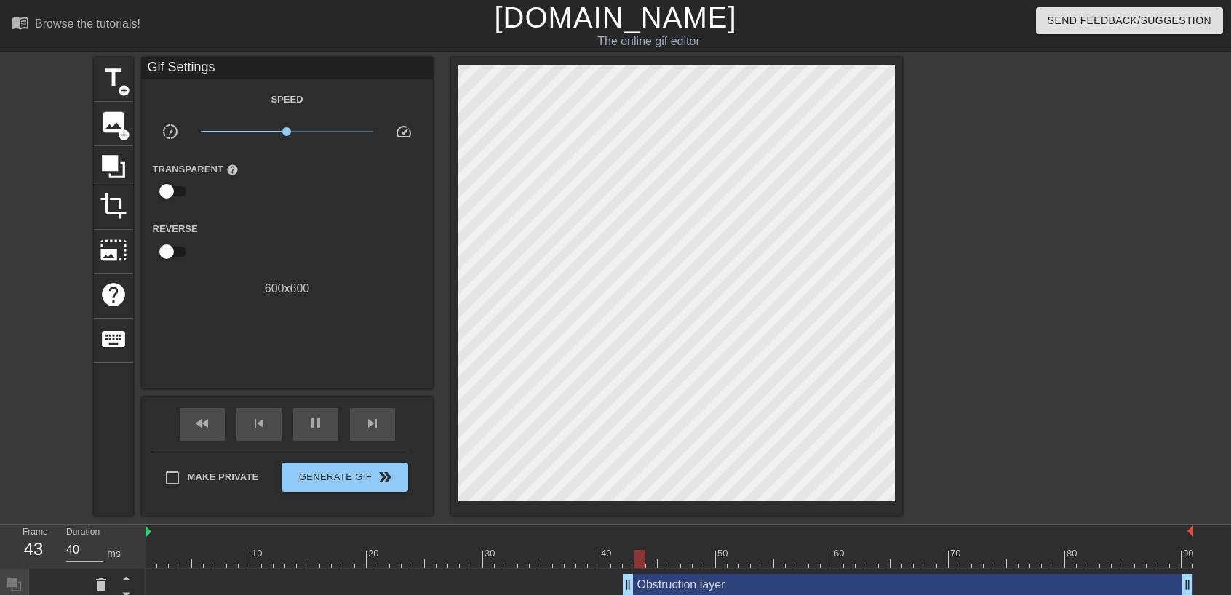
click at [697, 582] on div "Obstruction layer drag_handle drag_handle" at bounding box center [908, 585] width 570 height 22
click at [324, 421] on div "pause" at bounding box center [315, 424] width 45 height 33
click at [792, 582] on div "Obstruction layer drag_handle drag_handle" at bounding box center [908, 585] width 570 height 22
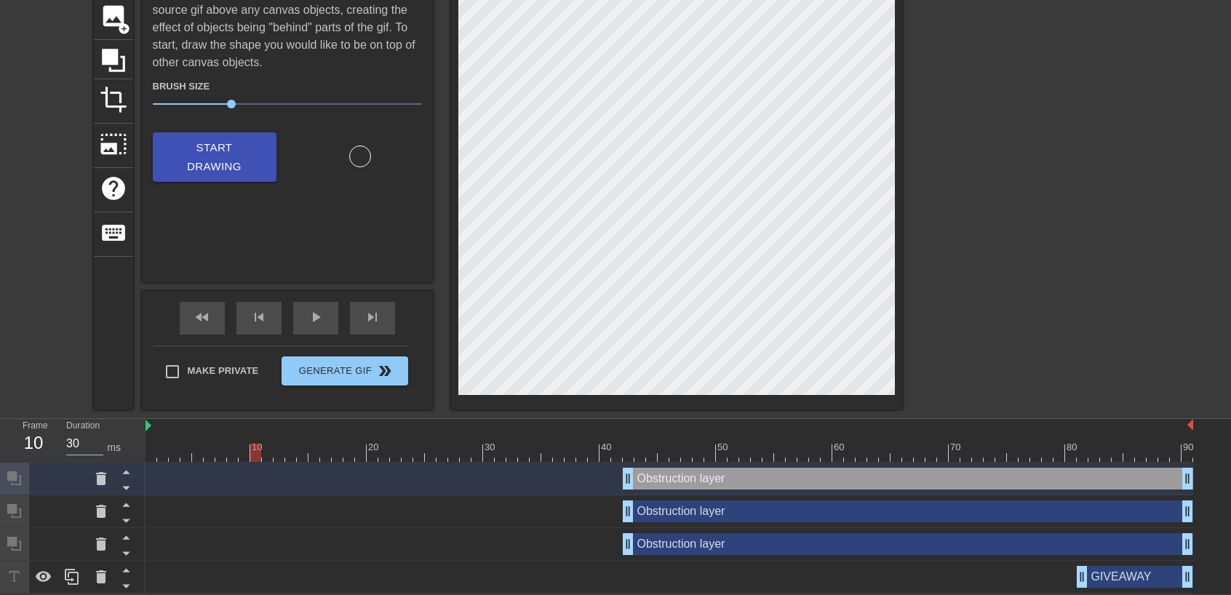
scroll to position [108, 0]
drag, startPoint x: 1189, startPoint y: 481, endPoint x: 97, endPoint y: 480, distance: 1091.8
click at [97, 480] on icon at bounding box center [101, 478] width 10 height 13
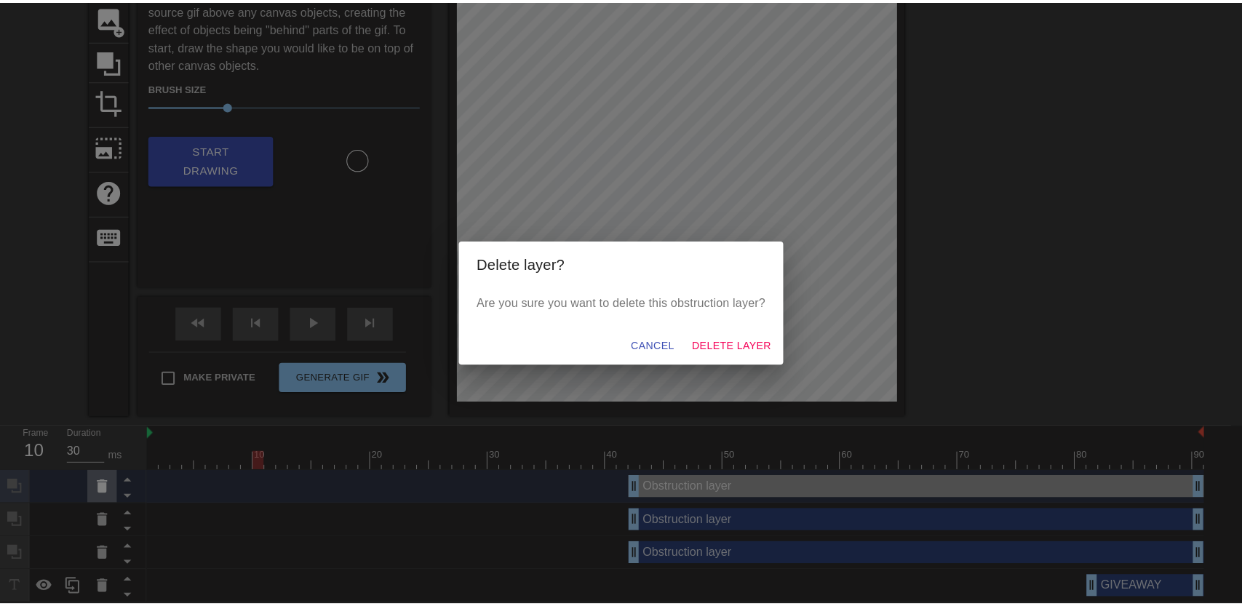
scroll to position [96, 0]
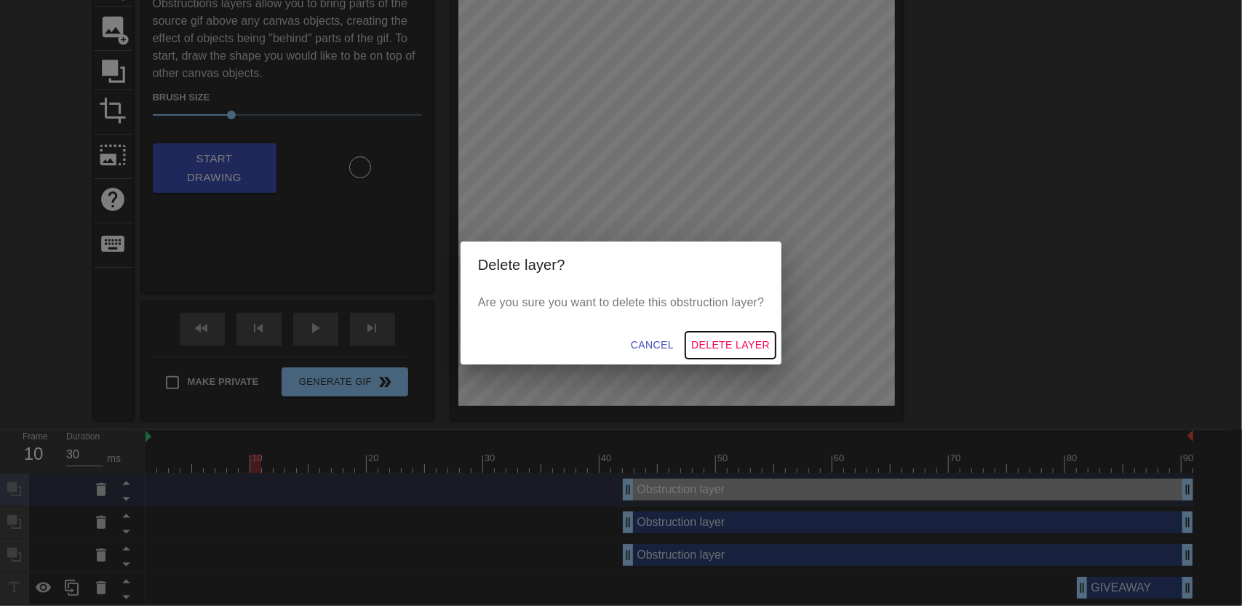
click at [736, 344] on span "Delete Layer" at bounding box center [730, 345] width 79 height 18
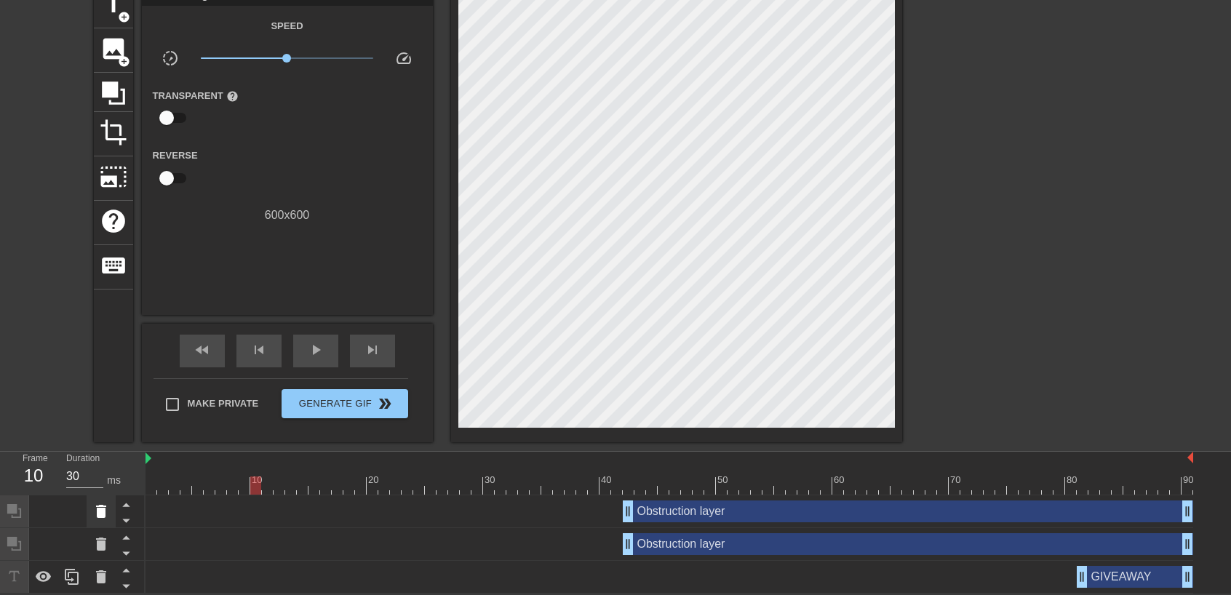
click at [96, 513] on icon at bounding box center [100, 511] width 17 height 17
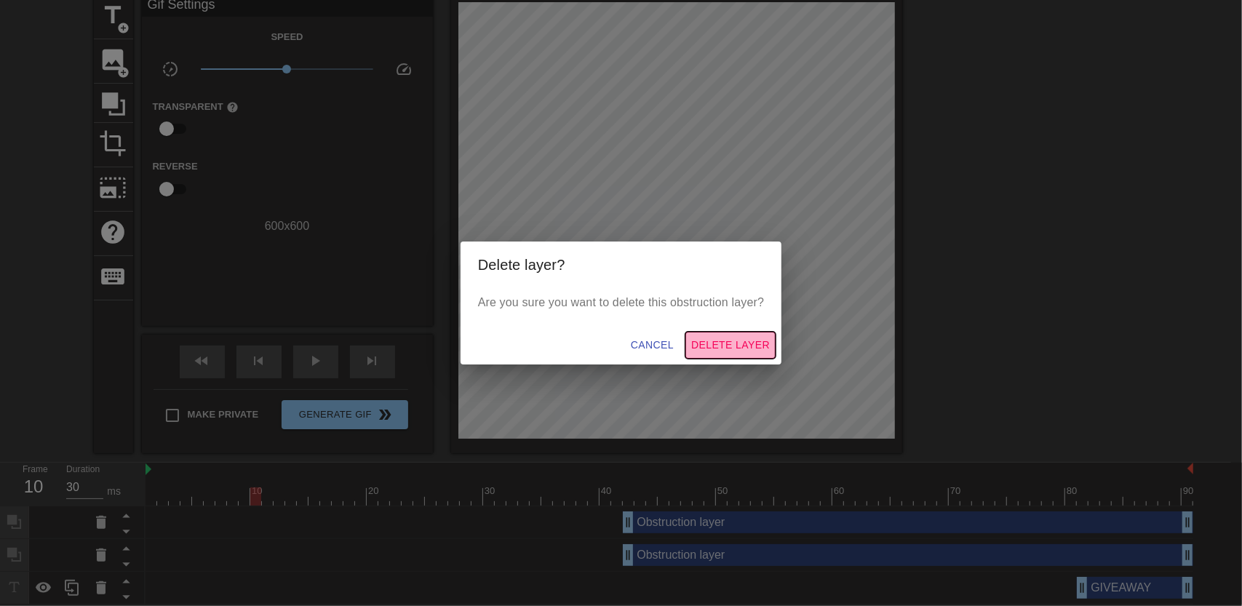
click at [746, 343] on span "Delete Layer" at bounding box center [730, 345] width 79 height 18
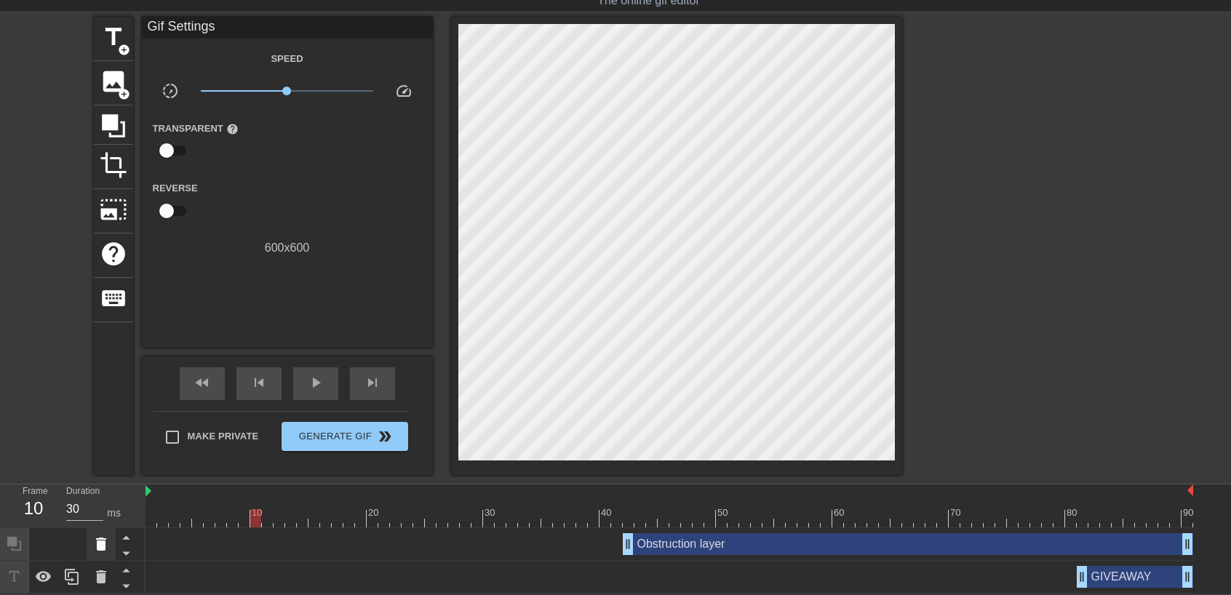
click at [108, 543] on icon at bounding box center [100, 543] width 17 height 17
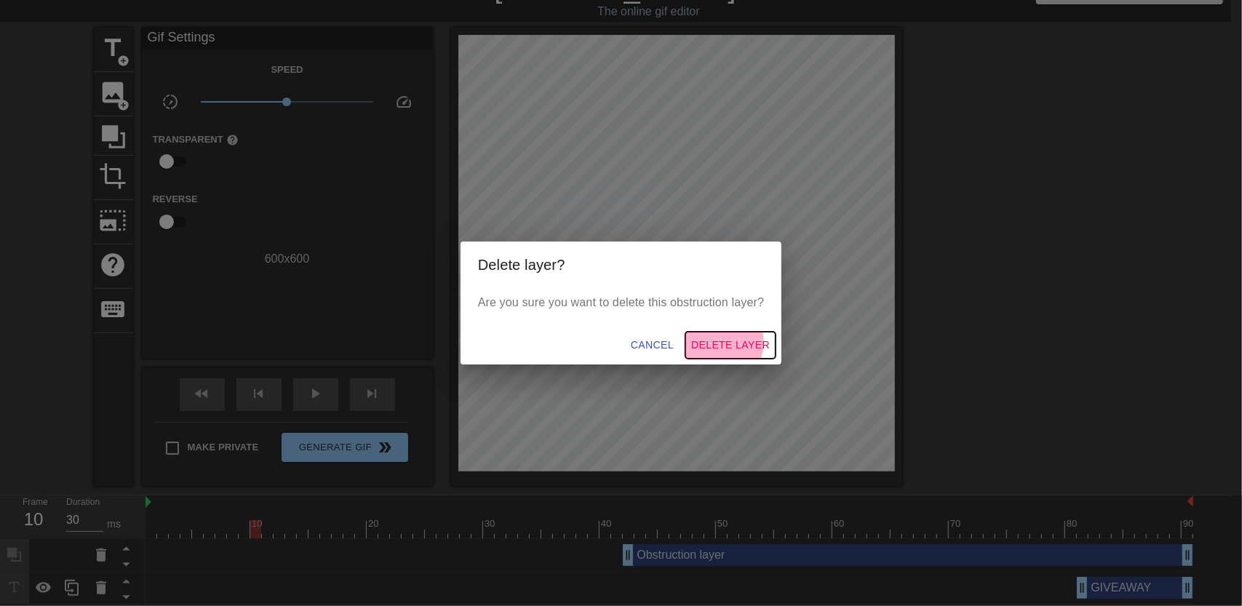
click at [722, 343] on span "Delete Layer" at bounding box center [730, 345] width 79 height 18
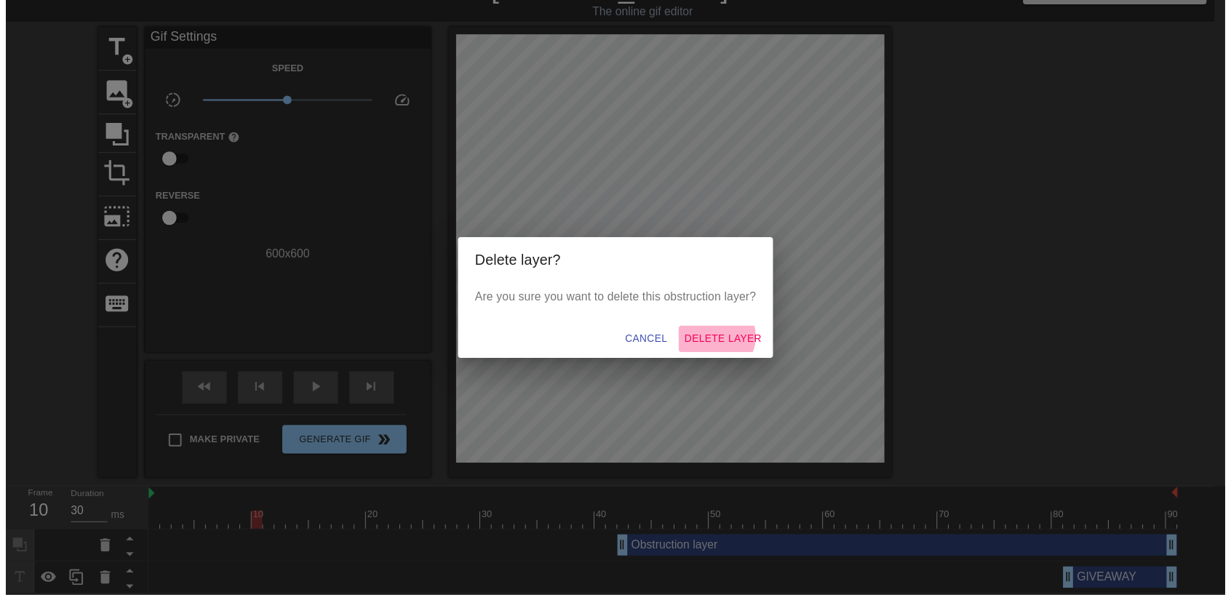
scroll to position [9, 0]
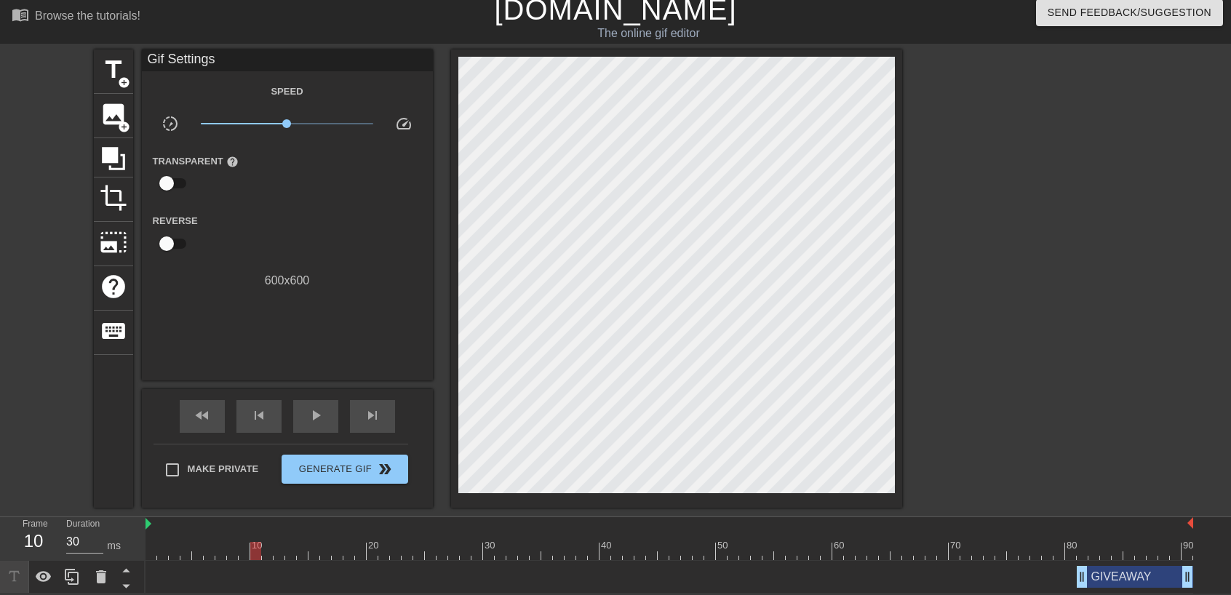
click at [207, 545] on div at bounding box center [668, 551] width 1047 height 18
drag, startPoint x: 225, startPoint y: 549, endPoint x: 182, endPoint y: 548, distance: 43.6
click at [182, 548] on div at bounding box center [668, 551] width 1047 height 18
drag, startPoint x: 212, startPoint y: 551, endPoint x: 257, endPoint y: 550, distance: 45.1
click at [196, 548] on div at bounding box center [668, 551] width 1047 height 18
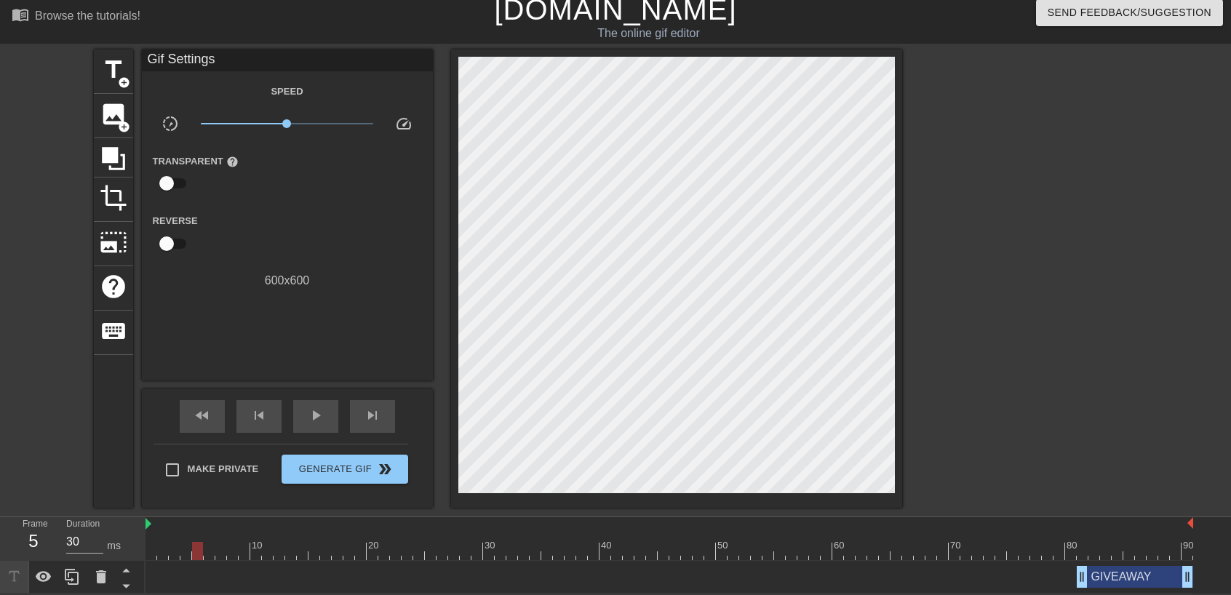
click at [273, 546] on div at bounding box center [668, 551] width 1047 height 18
drag, startPoint x: 294, startPoint y: 546, endPoint x: 276, endPoint y: 546, distance: 17.5
click at [276, 546] on div at bounding box center [668, 551] width 1047 height 18
click at [84, 536] on input "30" at bounding box center [84, 541] width 37 height 23
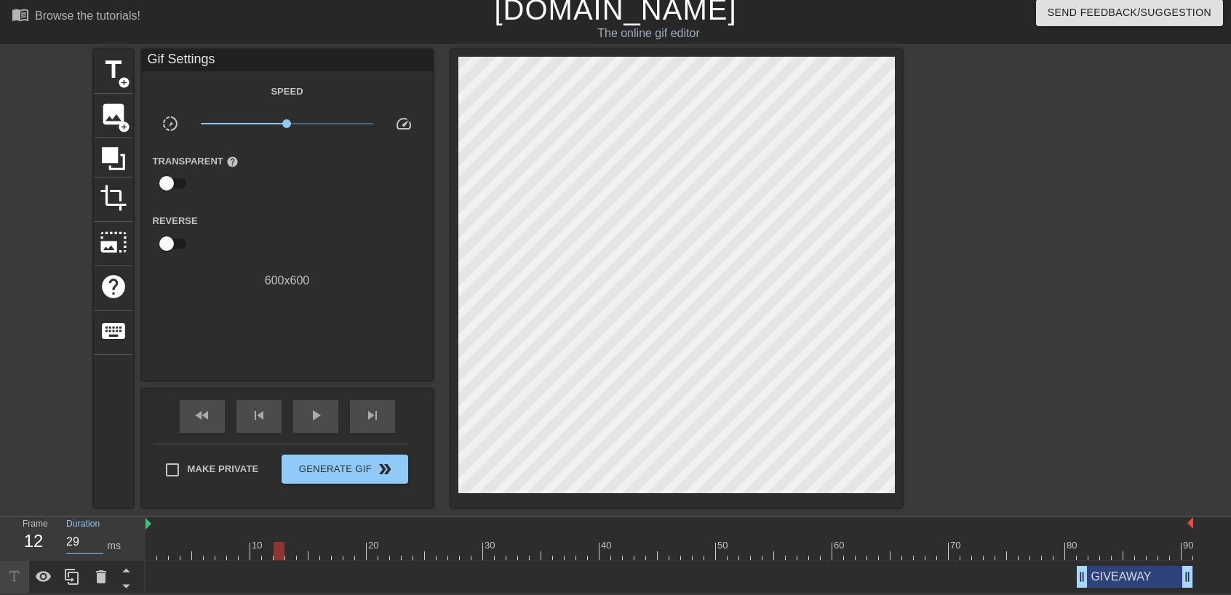
click at [97, 544] on input "29" at bounding box center [84, 541] width 37 height 23
click at [97, 544] on input "28" at bounding box center [84, 541] width 37 height 23
click at [100, 536] on input "29" at bounding box center [84, 541] width 37 height 23
click at [100, 536] on input "30" at bounding box center [84, 541] width 37 height 23
click at [100, 536] on input "31" at bounding box center [84, 541] width 37 height 23
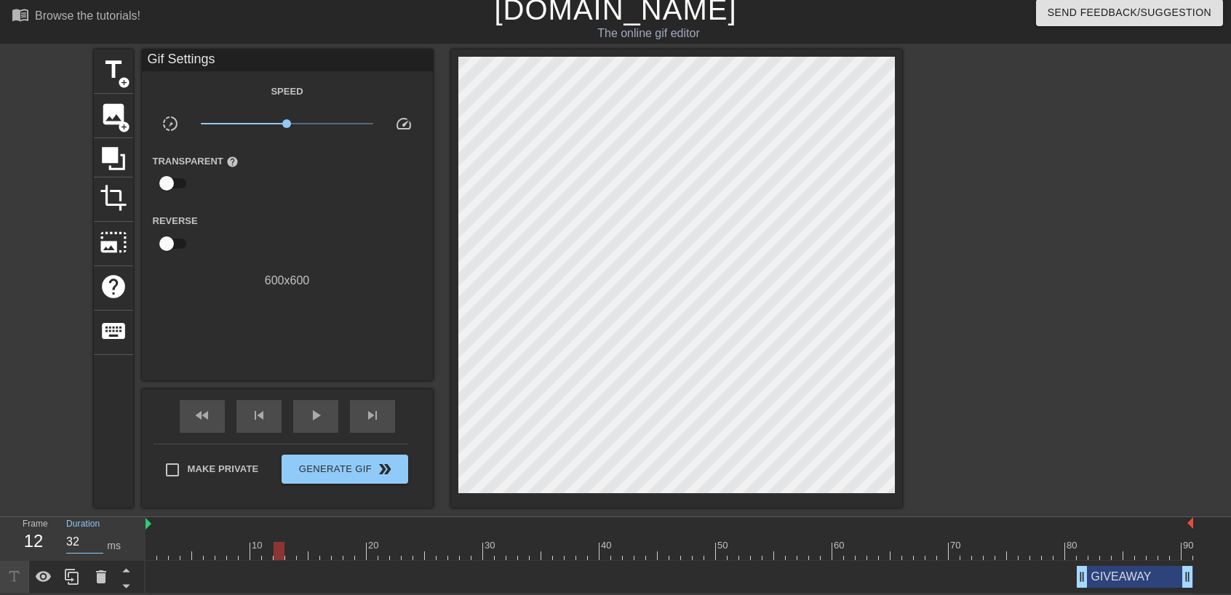
click at [100, 536] on input "32" at bounding box center [84, 541] width 37 height 23
click at [100, 536] on input "33" at bounding box center [84, 541] width 37 height 23
click at [100, 536] on input "34" at bounding box center [84, 541] width 37 height 23
click at [100, 536] on input "35" at bounding box center [84, 541] width 37 height 23
click at [100, 536] on input "36" at bounding box center [84, 541] width 37 height 23
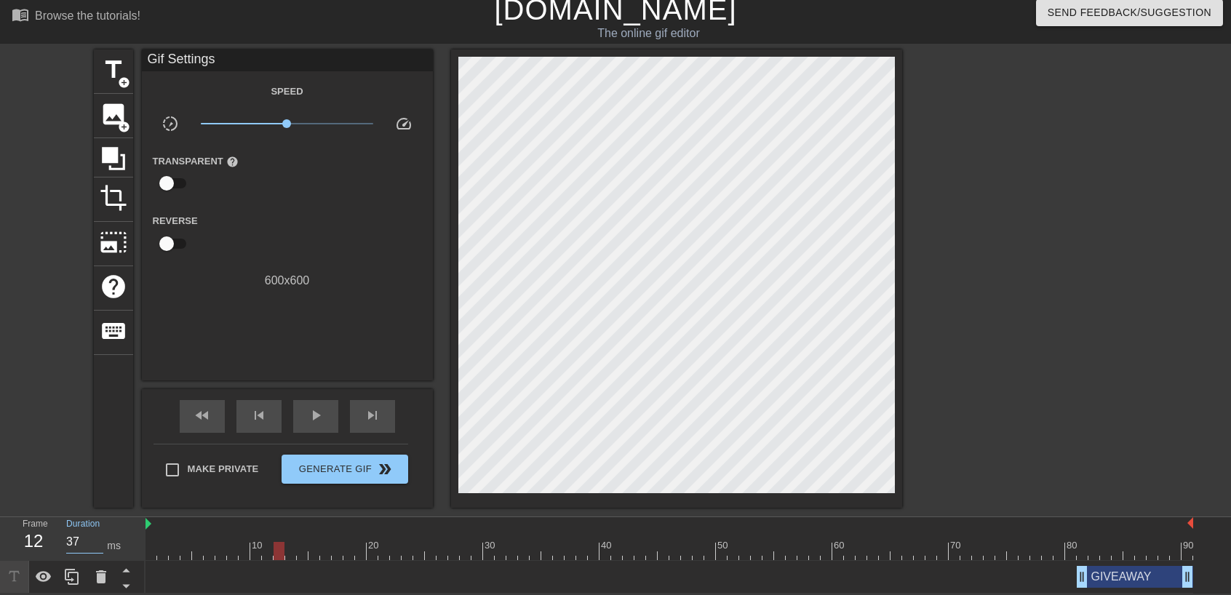
click at [100, 536] on input "37" at bounding box center [84, 541] width 37 height 23
click at [100, 536] on input "38" at bounding box center [84, 541] width 37 height 23
click at [76, 538] on input "38" at bounding box center [84, 541] width 37 height 23
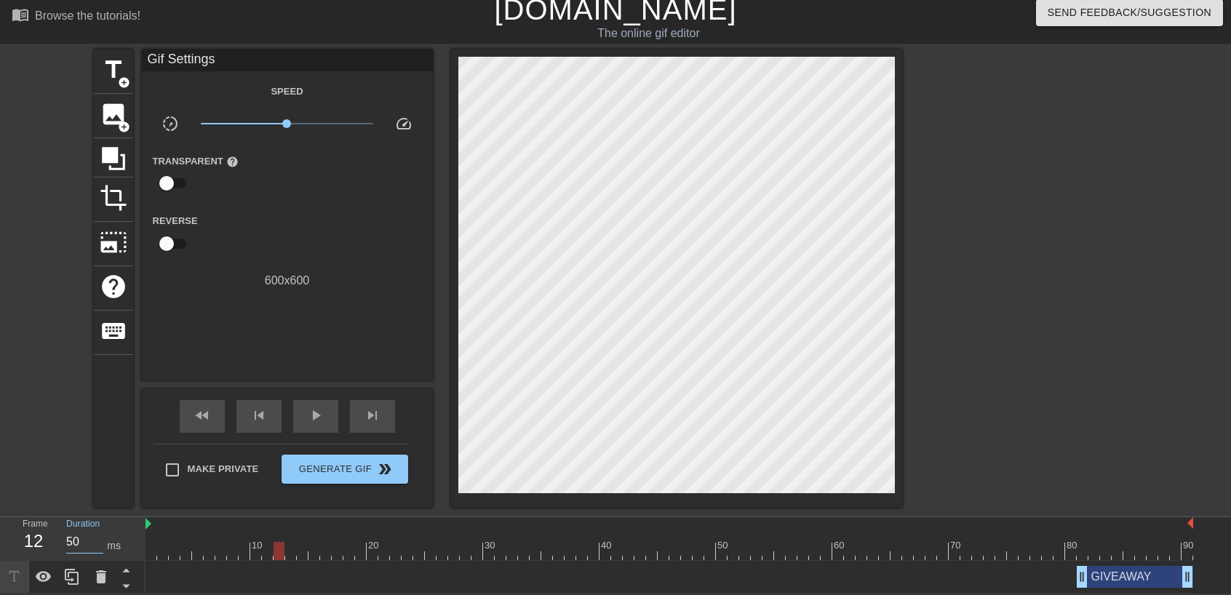
click at [415, 568] on div "GIVEAWAY drag_handle drag_handle" at bounding box center [668, 577] width 1047 height 22
type input "40"
click at [305, 418] on div "pause" at bounding box center [315, 416] width 45 height 33
click at [124, 155] on icon at bounding box center [113, 158] width 23 height 23
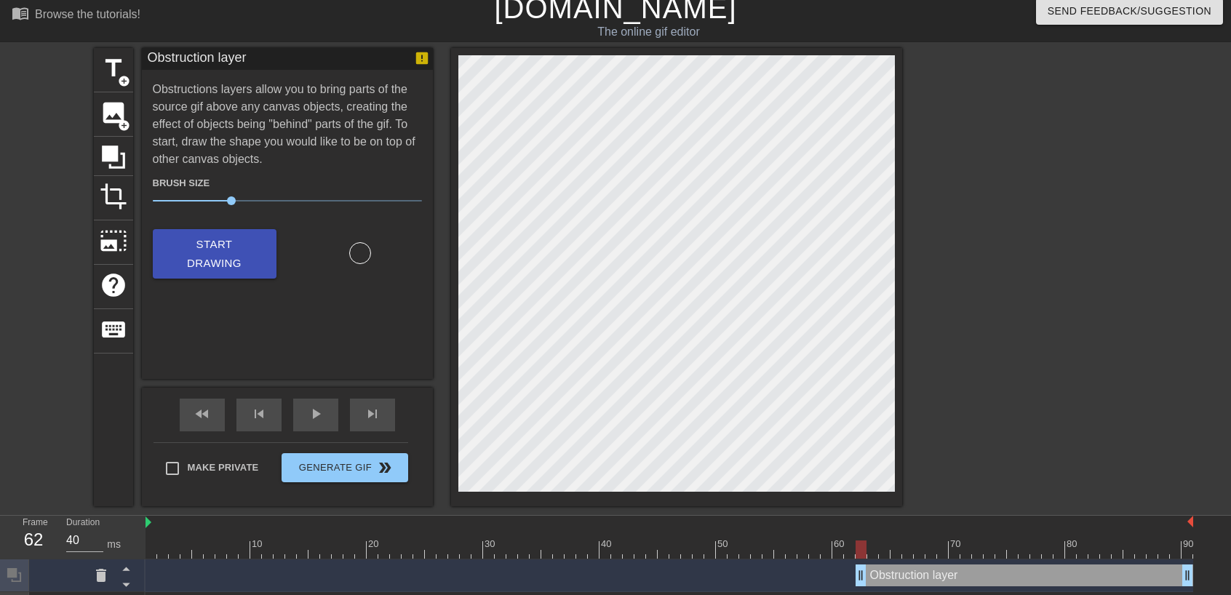
click at [922, 575] on div "Obstruction layer drag_handle drag_handle" at bounding box center [1023, 575] width 337 height 22
click at [924, 582] on div "Obstruction layer drag_handle drag_handle" at bounding box center [1023, 575] width 337 height 22
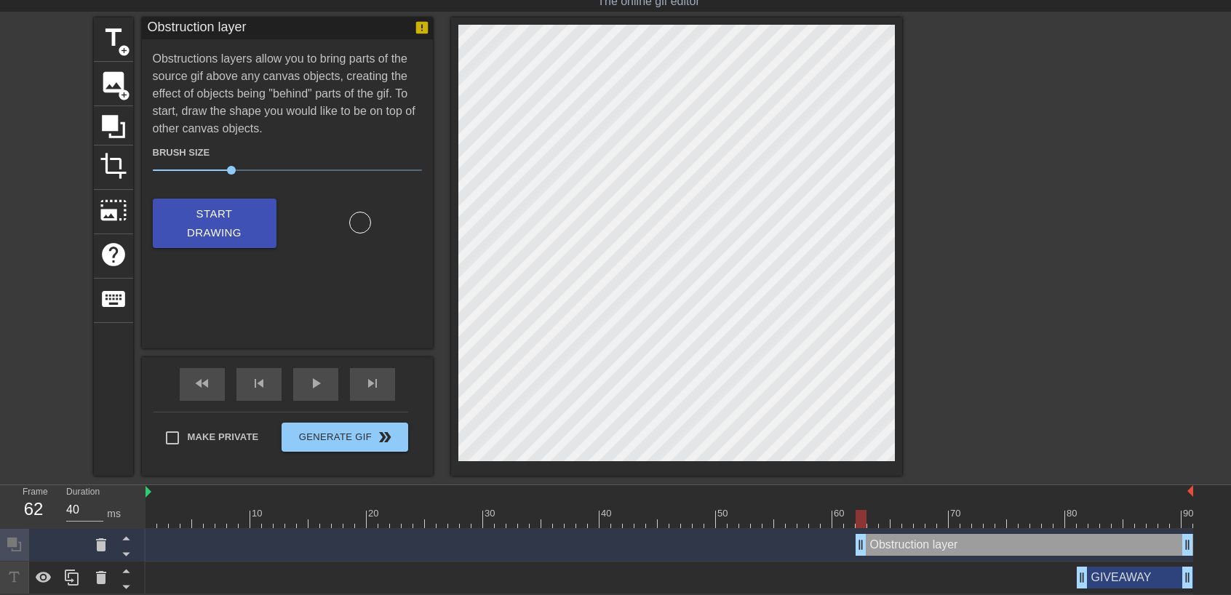
scroll to position [42, 0]
click at [1010, 551] on div "Obstruction layer drag_handle drag_handle" at bounding box center [1023, 544] width 337 height 22
click at [113, 52] on div "title add_circle" at bounding box center [113, 39] width 39 height 44
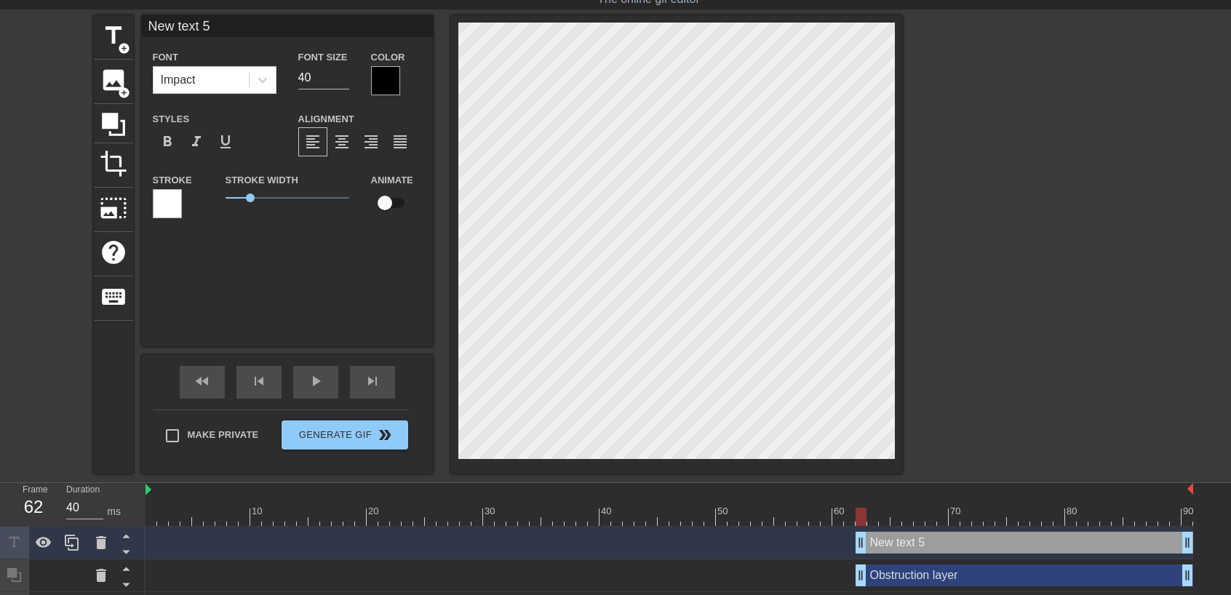
click at [989, 546] on div "New text 5 drag_handle drag_handle" at bounding box center [1023, 543] width 337 height 22
click at [930, 568] on div "Obstruction layer drag_handle drag_handle" at bounding box center [1023, 575] width 337 height 22
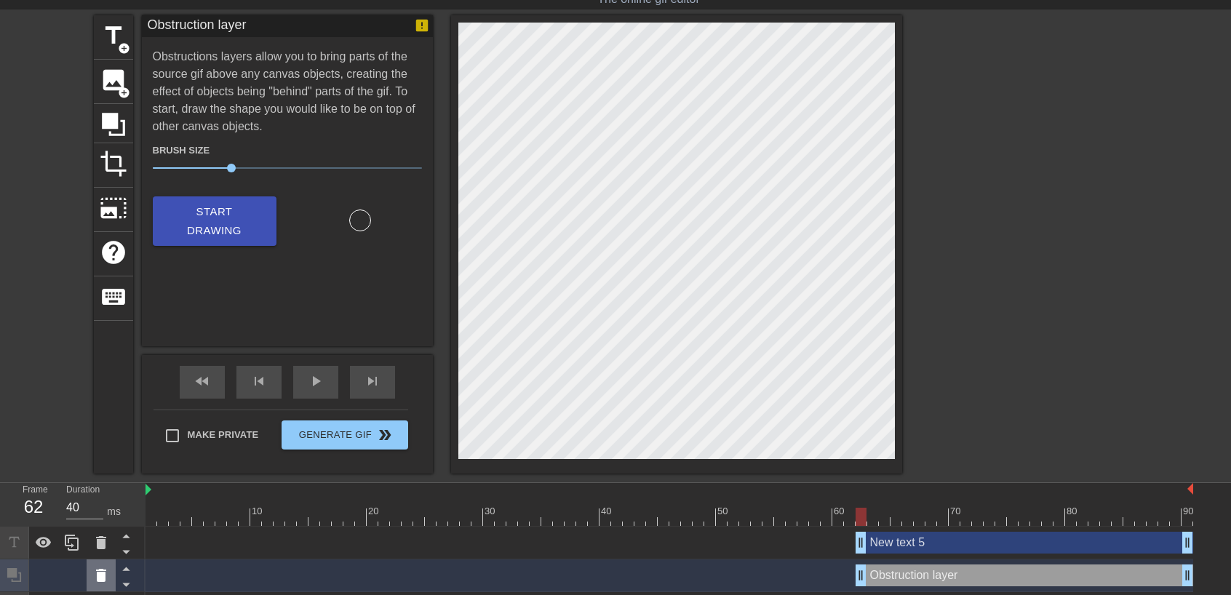
click at [94, 572] on icon at bounding box center [100, 575] width 17 height 17
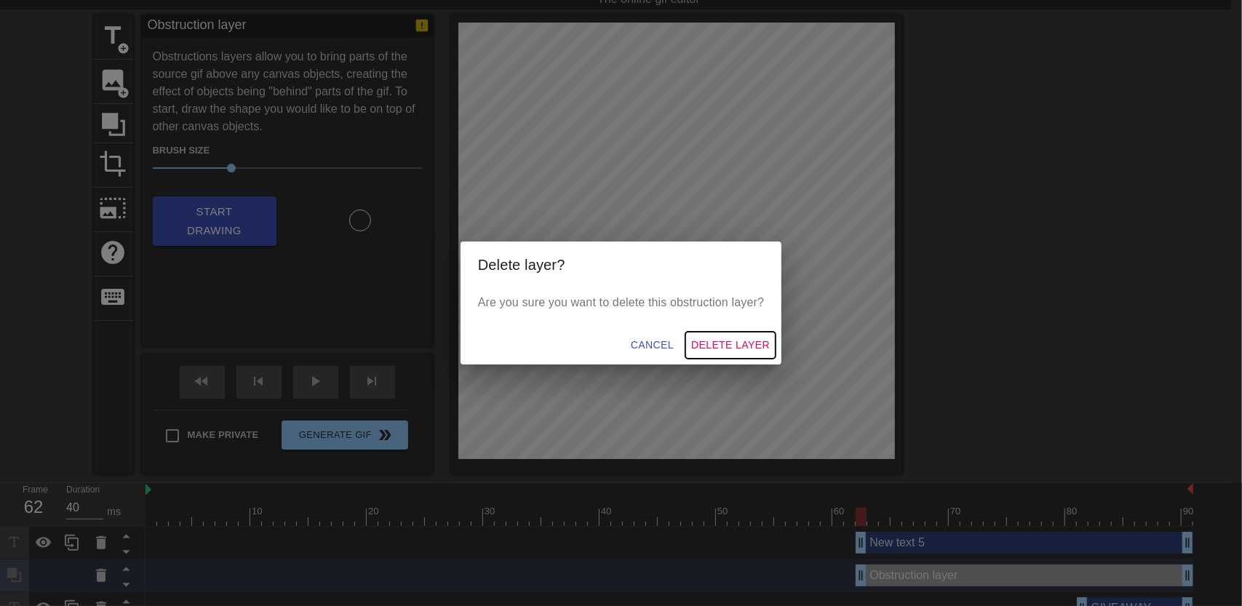
click at [701, 340] on span "Delete Layer" at bounding box center [730, 345] width 79 height 18
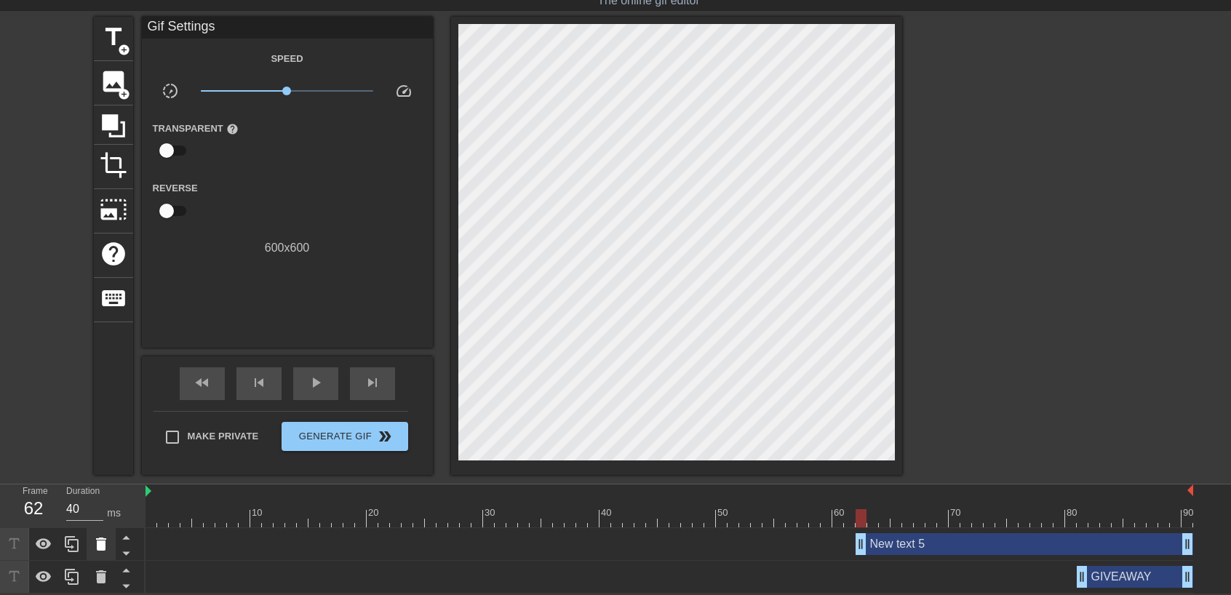
click at [106, 540] on icon at bounding box center [100, 543] width 17 height 17
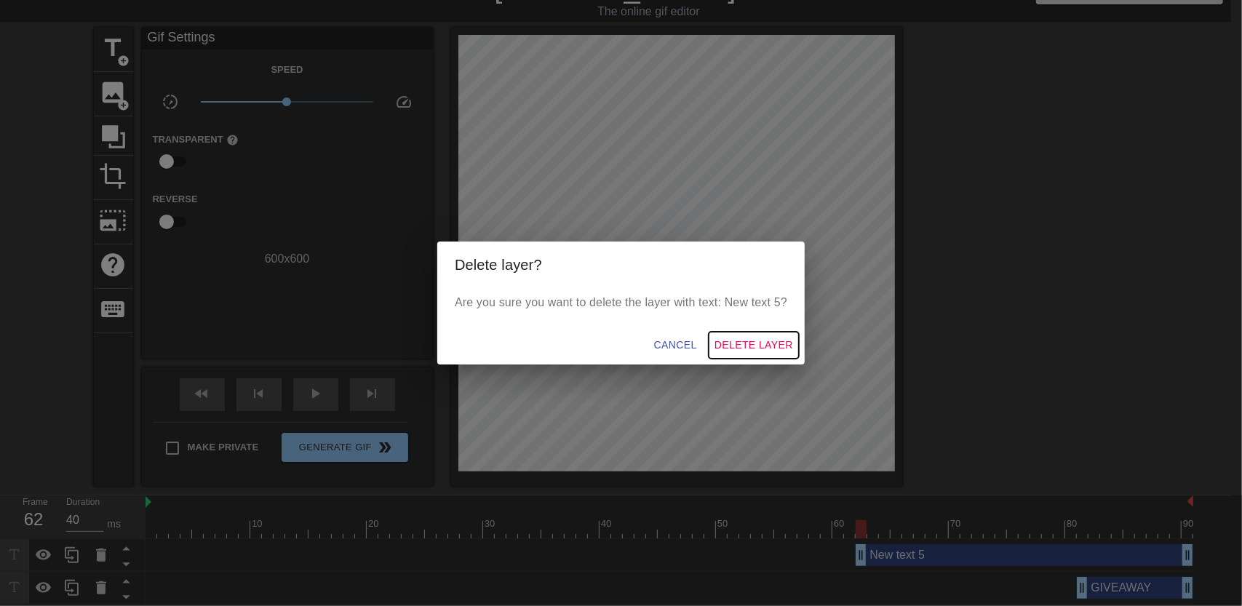
click at [726, 347] on span "Delete Layer" at bounding box center [753, 345] width 79 height 18
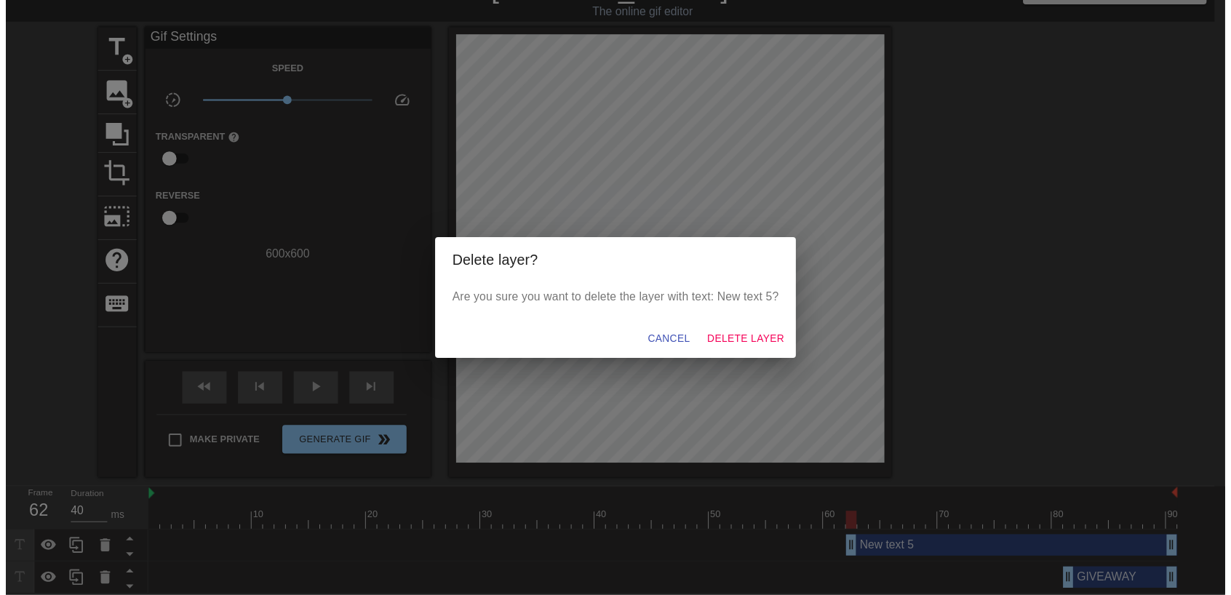
scroll to position [9, 0]
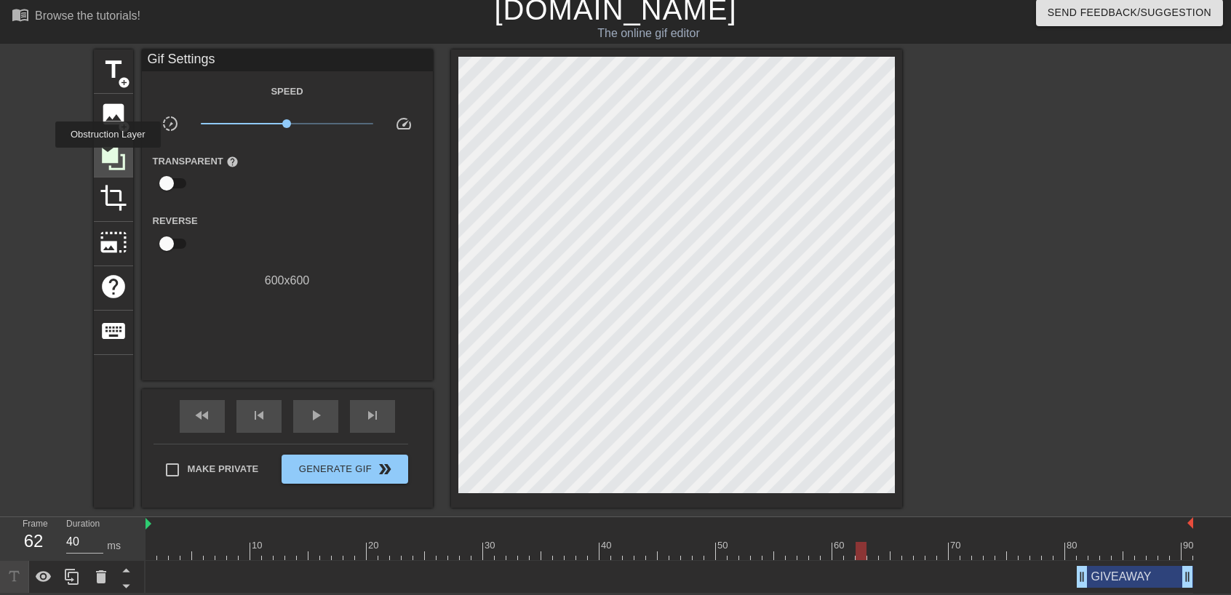
click at [108, 158] on icon at bounding box center [113, 158] width 23 height 23
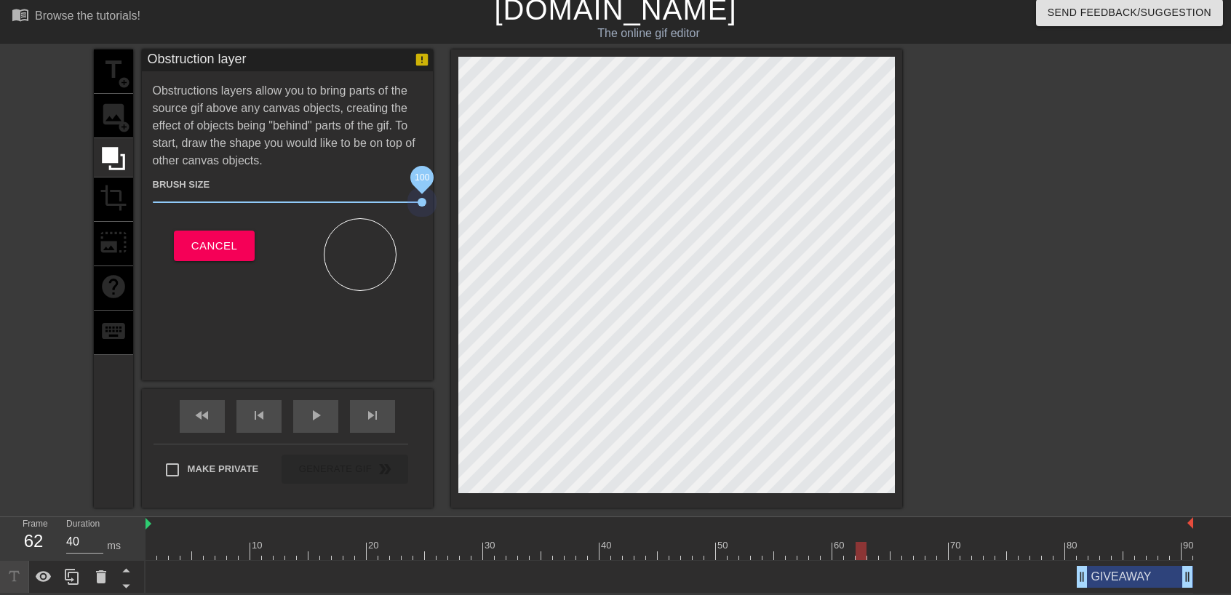
drag, startPoint x: 227, startPoint y: 201, endPoint x: 456, endPoint y: 217, distance: 229.6
click at [450, 216] on div "title add_circle image add_circle crop photo_size_select_large help keyboard Ob…" at bounding box center [498, 278] width 808 height 458
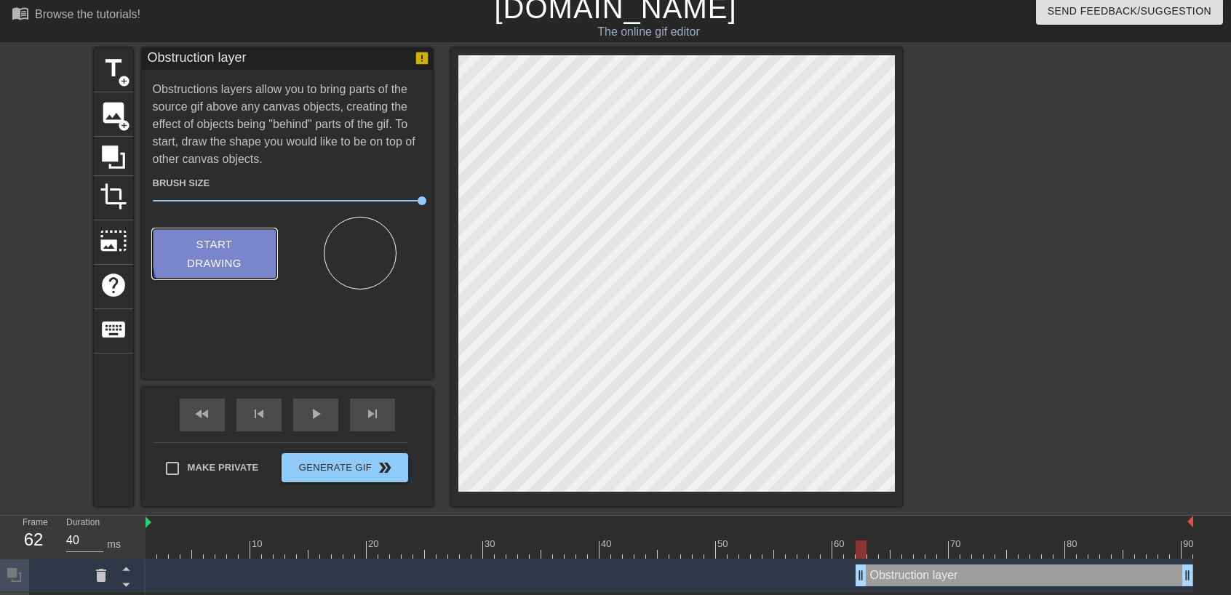
click at [262, 241] on button "Start Drawing" at bounding box center [215, 254] width 124 height 50
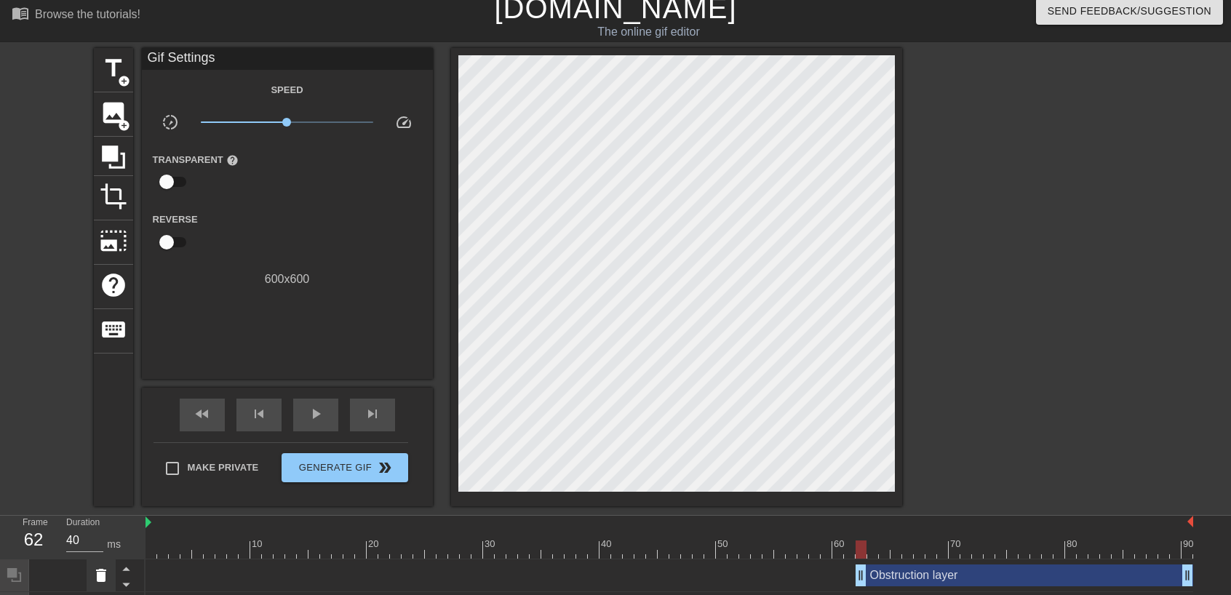
click at [109, 570] on icon at bounding box center [100, 575] width 17 height 17
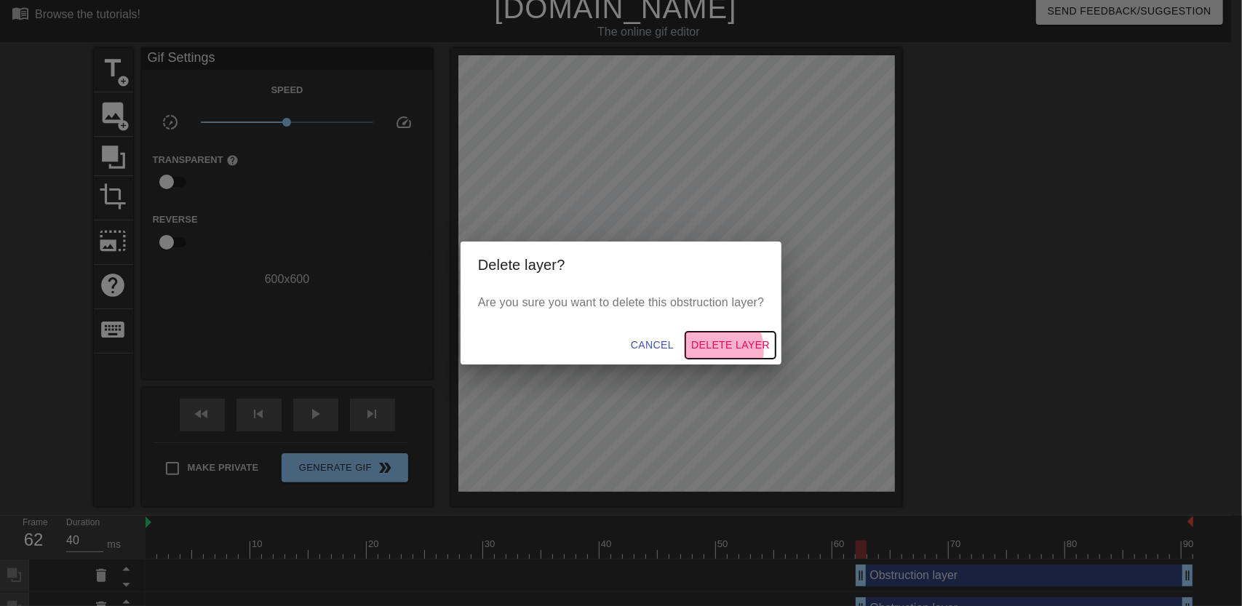
click at [713, 349] on span "Delete Layer" at bounding box center [730, 345] width 79 height 18
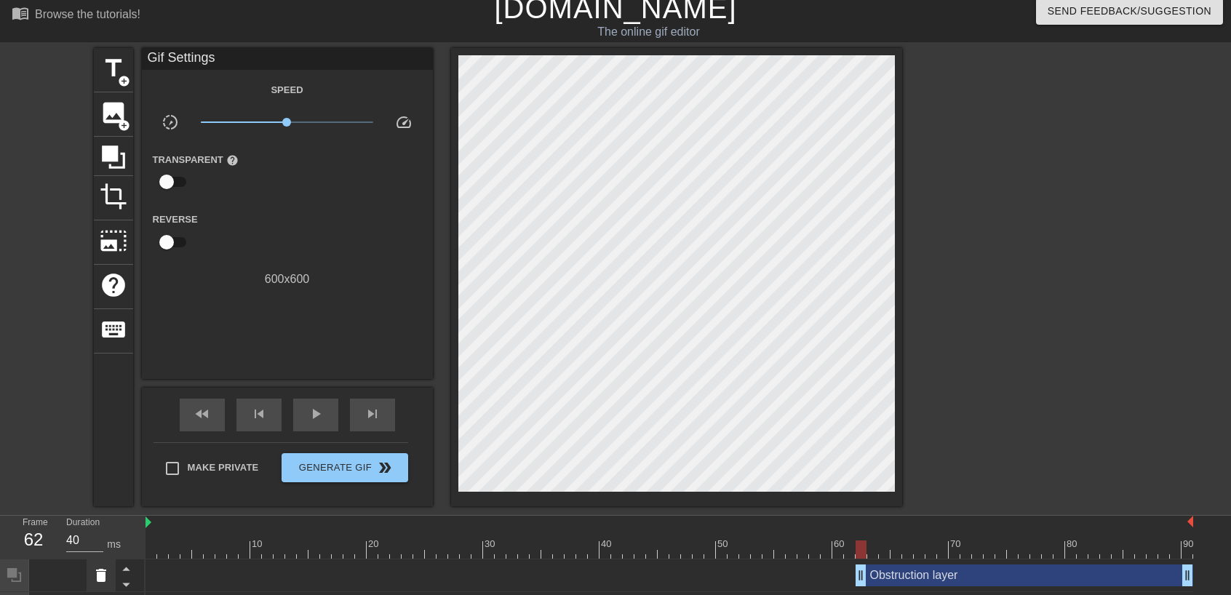
click at [105, 579] on icon at bounding box center [100, 575] width 17 height 17
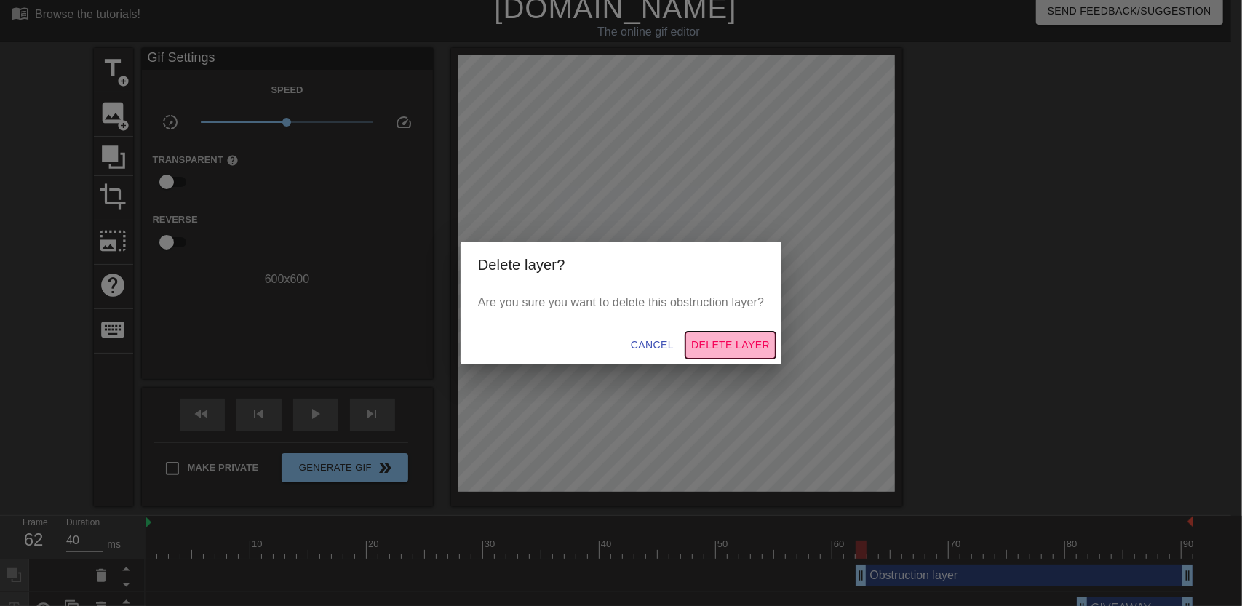
click at [738, 340] on span "Delete Layer" at bounding box center [730, 345] width 79 height 18
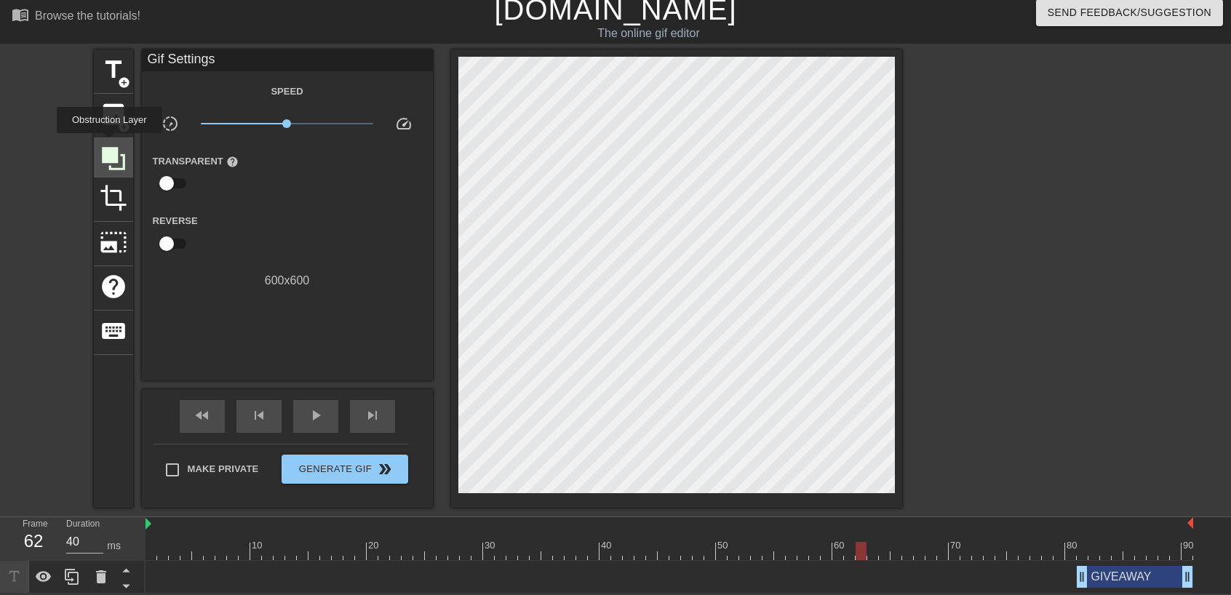
click at [109, 147] on icon at bounding box center [113, 158] width 23 height 23
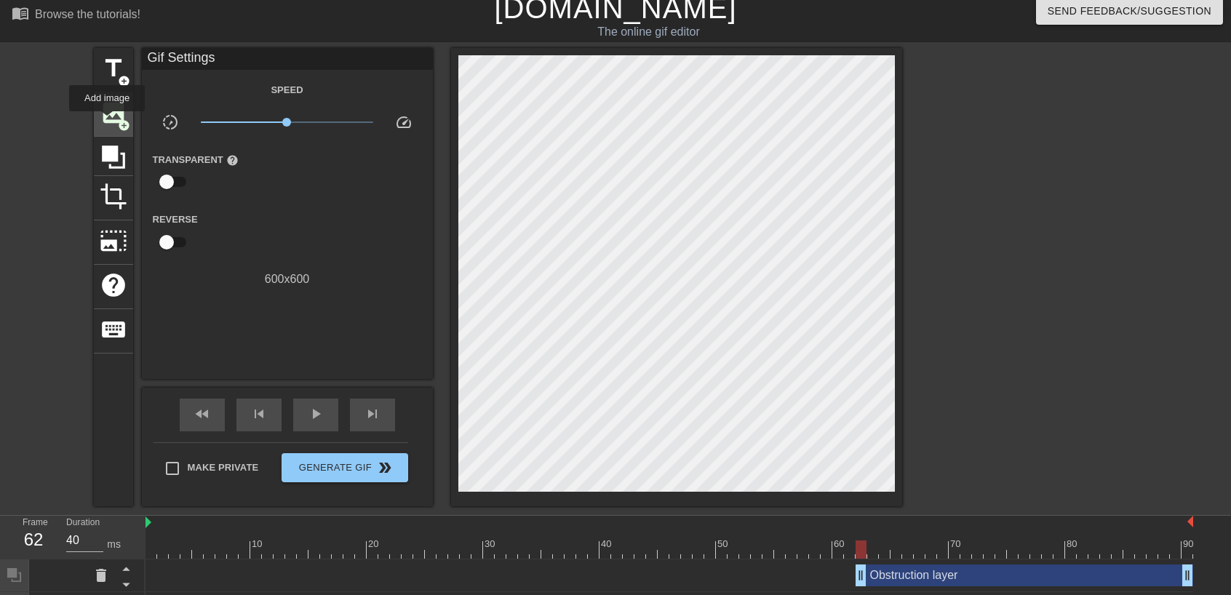
click at [109, 119] on span "image" at bounding box center [114, 113] width 28 height 28
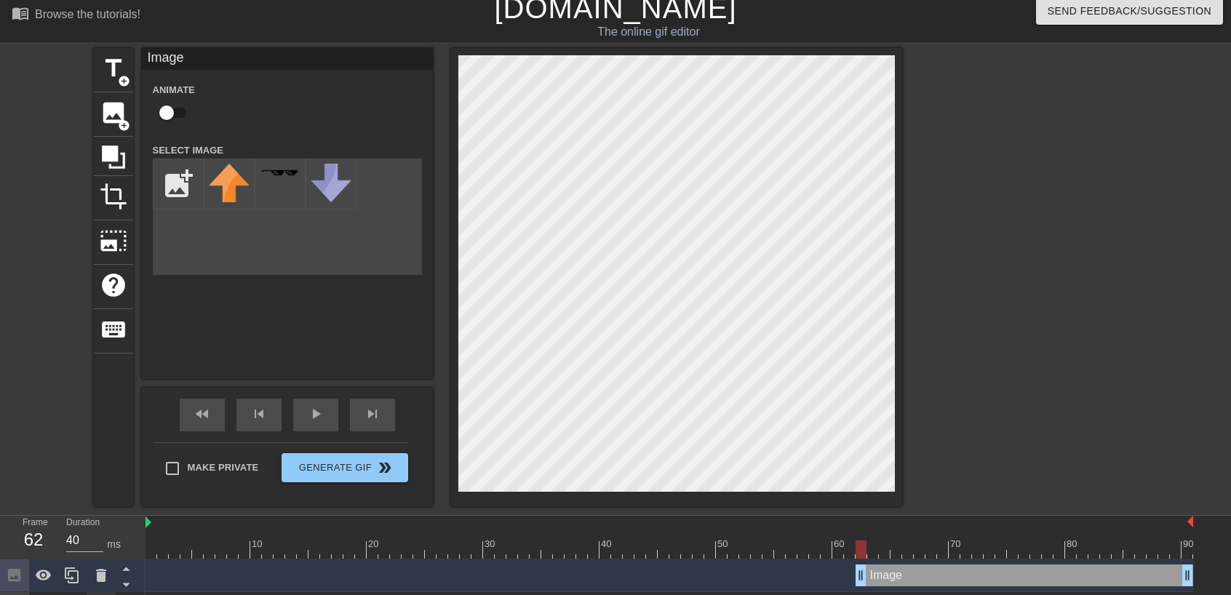
click at [116, 184] on span "crop" at bounding box center [114, 197] width 28 height 28
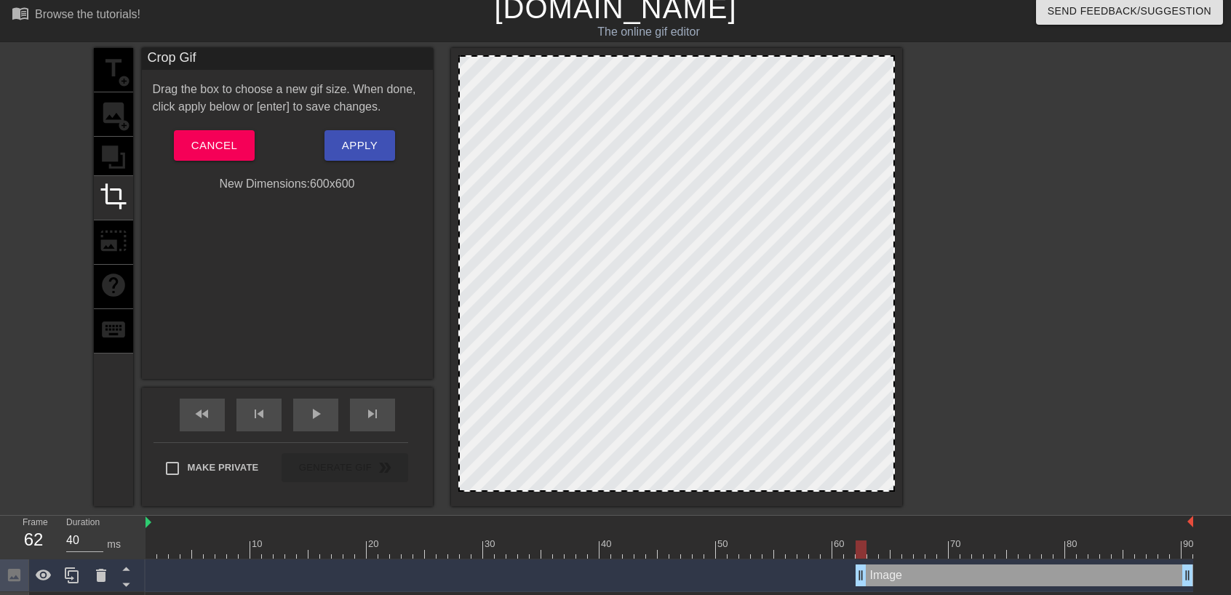
click at [124, 148] on div "title add_circle image add_circle crop photo_size_select_large help keyboard" at bounding box center [113, 277] width 39 height 458
click at [225, 150] on span "Cancel" at bounding box center [214, 145] width 46 height 19
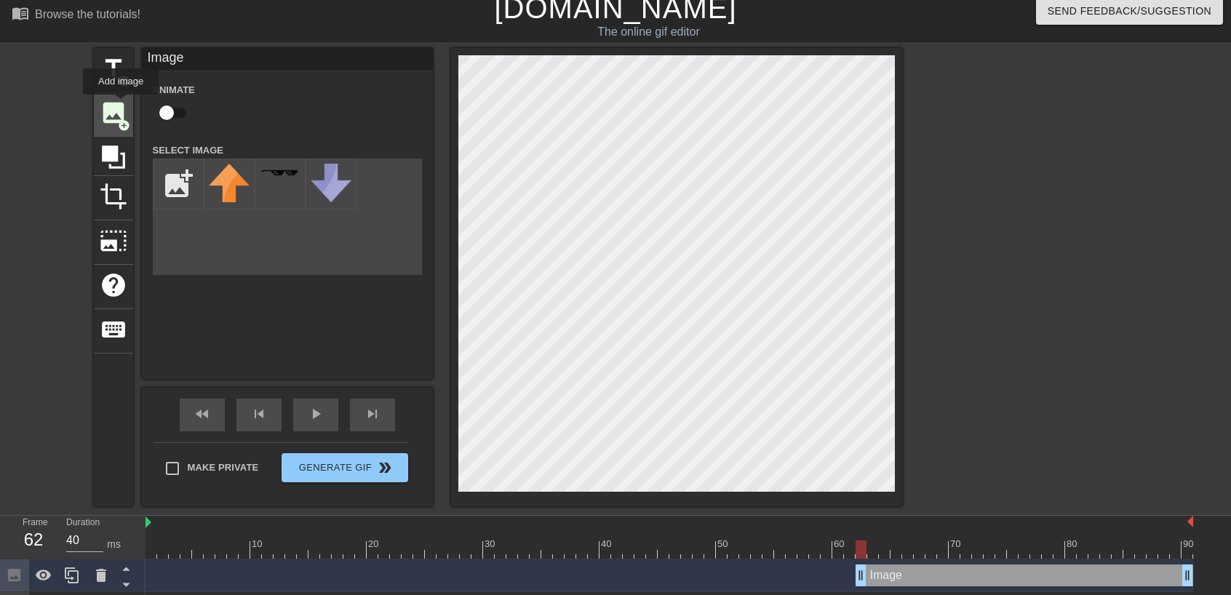
click at [121, 105] on span "image" at bounding box center [114, 113] width 28 height 28
click at [105, 567] on icon at bounding box center [100, 575] width 17 height 17
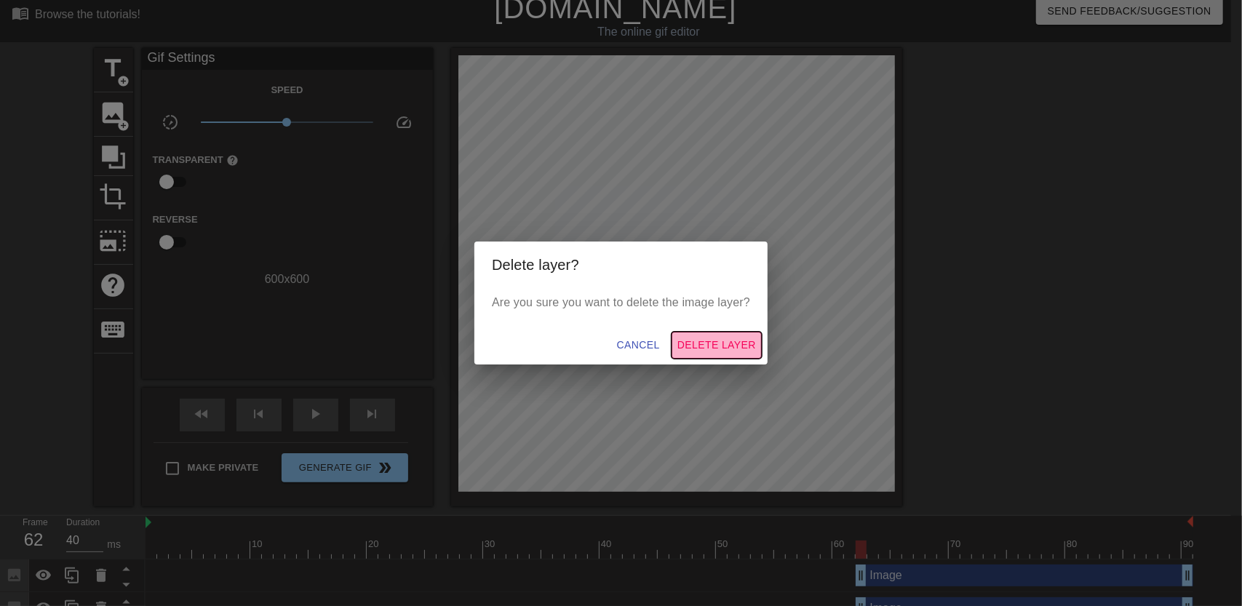
click at [733, 345] on span "Delete Layer" at bounding box center [716, 345] width 79 height 18
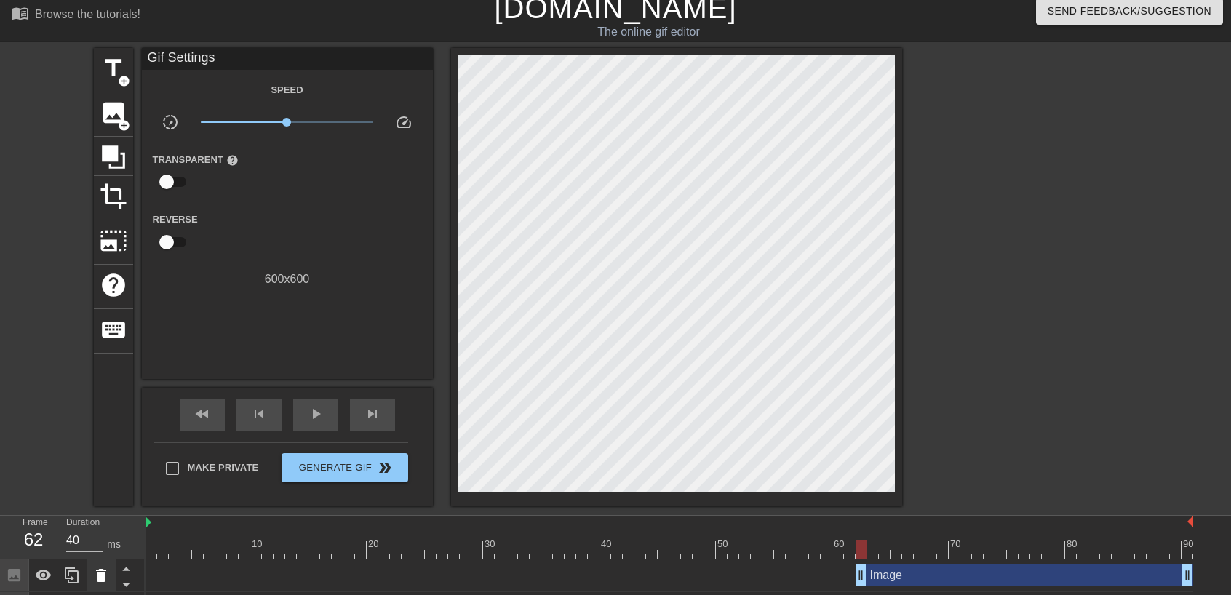
click at [108, 575] on icon at bounding box center [100, 575] width 17 height 17
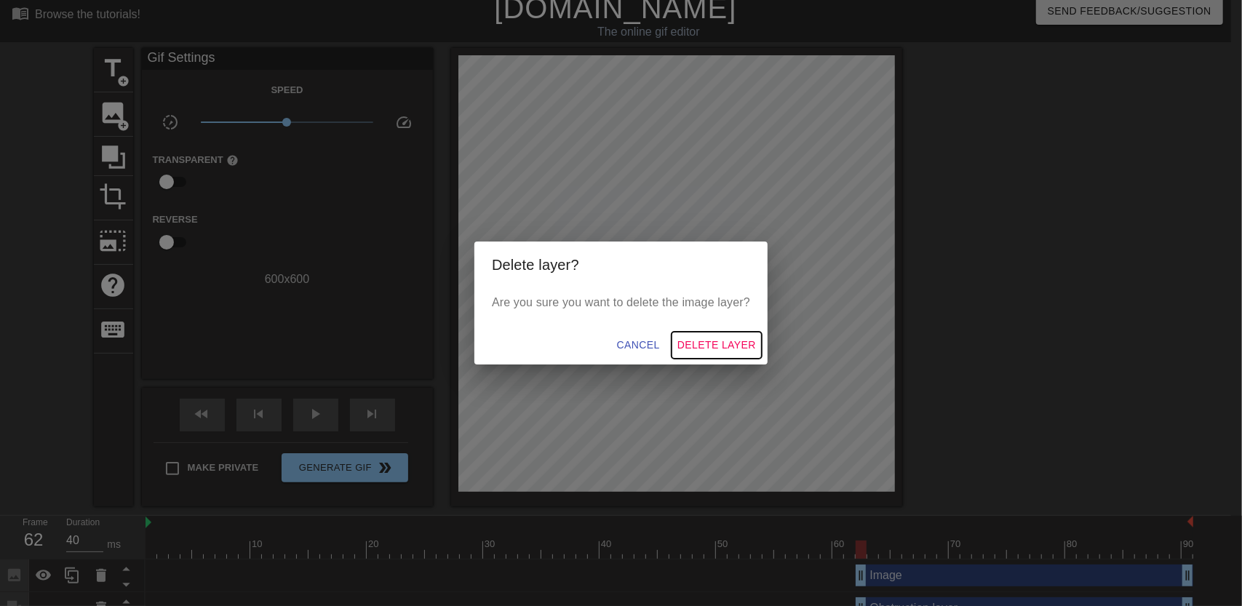
click at [714, 332] on button "Delete Layer" at bounding box center [716, 345] width 90 height 27
